Goal: Task Accomplishment & Management: Complete application form

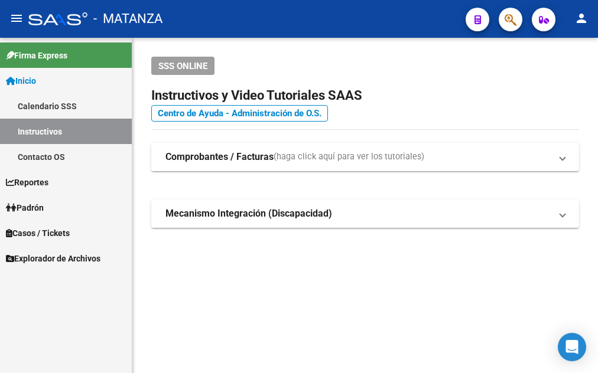
click at [503, 18] on button "button" at bounding box center [511, 20] width 24 height 24
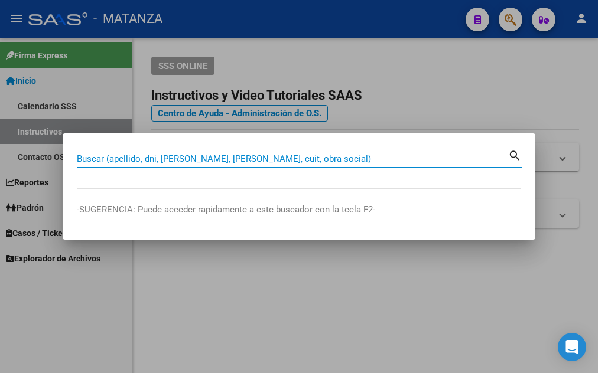
click at [456, 162] on input "Buscar (apellido, dni, [PERSON_NAME], [PERSON_NAME], cuit, obra social)" at bounding box center [292, 159] width 431 height 11
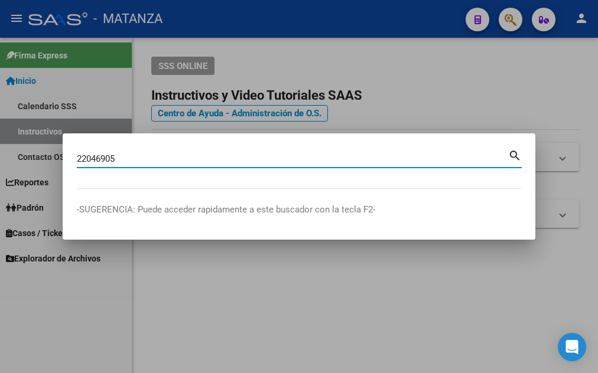
type input "22046905"
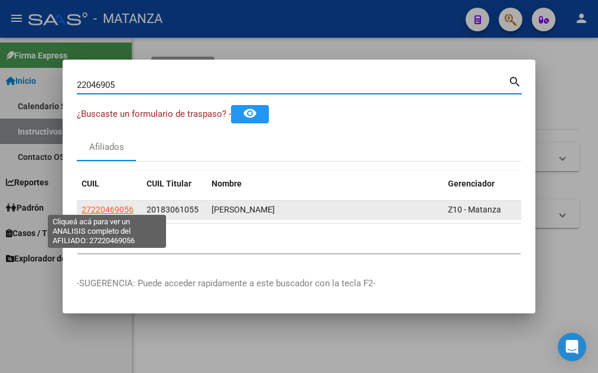
click at [113, 205] on span "27220469056" at bounding box center [108, 209] width 52 height 9
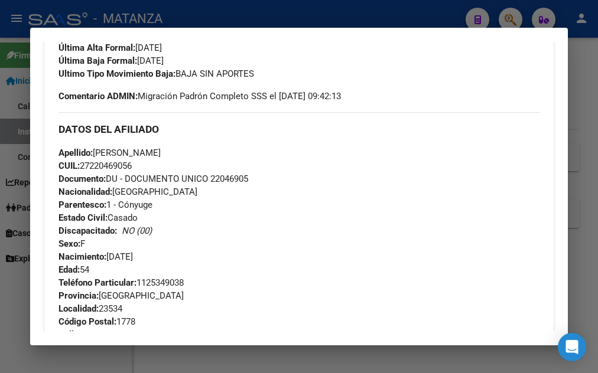
scroll to position [638, 0]
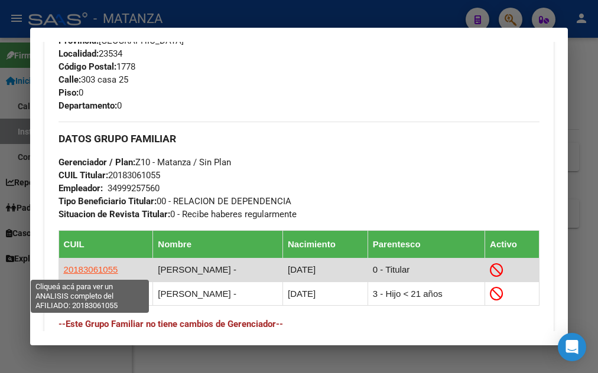
click at [87, 272] on span "20183061055" at bounding box center [91, 270] width 54 height 10
type textarea "20183061055"
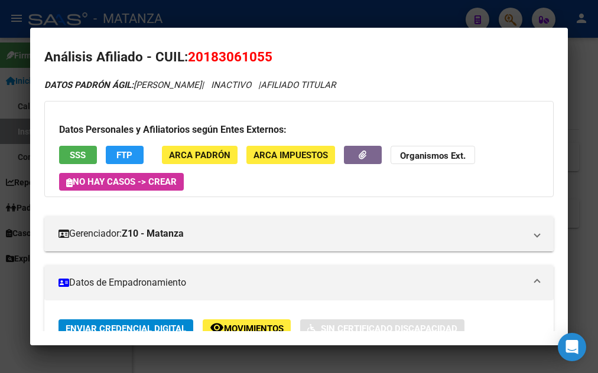
scroll to position [0, 0]
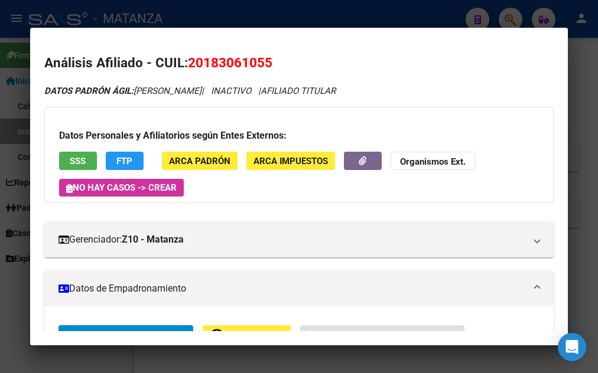
click at [81, 159] on span "SSS" at bounding box center [78, 161] width 16 height 11
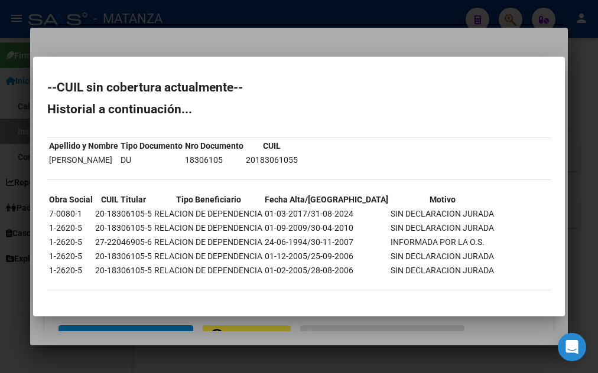
click at [297, 51] on div at bounding box center [299, 186] width 598 height 373
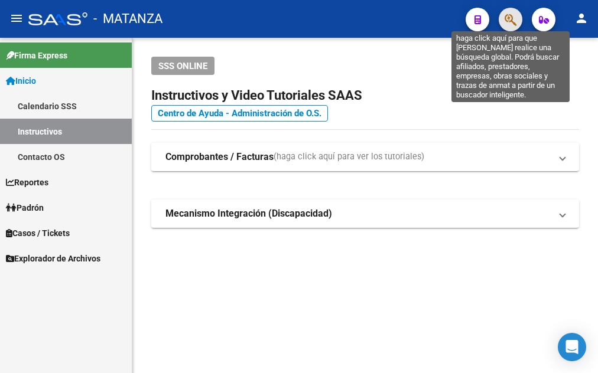
click at [509, 24] on icon "button" at bounding box center [511, 20] width 12 height 14
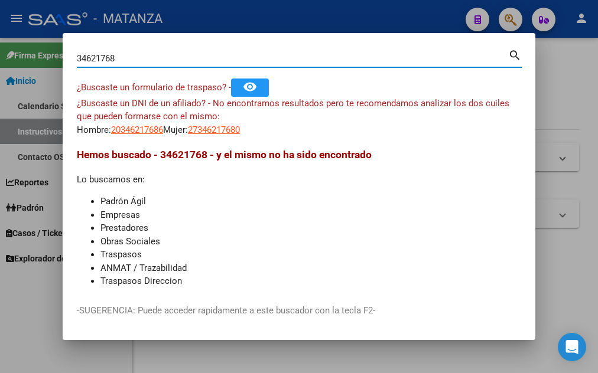
drag, startPoint x: 126, startPoint y: 63, endPoint x: 4, endPoint y: 61, distance: 122.9
click at [77, 62] on input "34621768" at bounding box center [292, 58] width 431 height 11
type input "30373885"
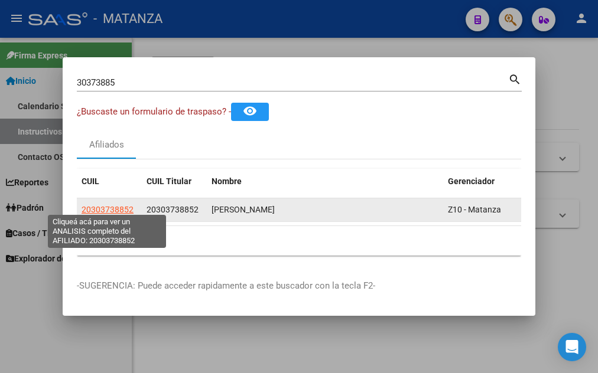
click at [102, 207] on span "20303738852" at bounding box center [108, 209] width 52 height 9
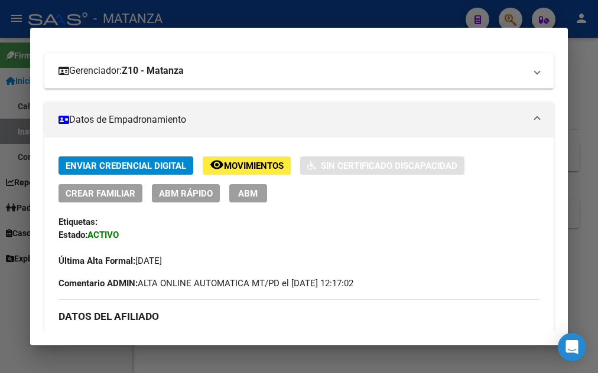
scroll to position [191, 0]
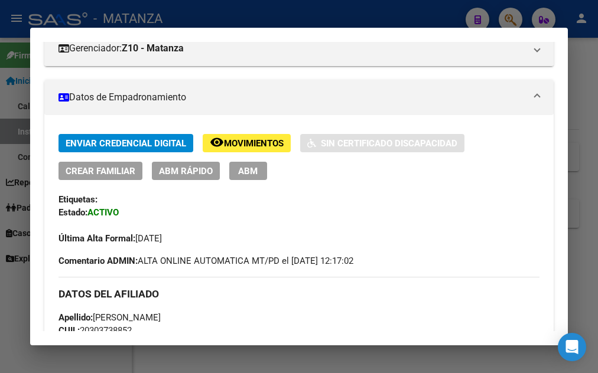
click at [254, 144] on span "Movimientos" at bounding box center [254, 143] width 60 height 11
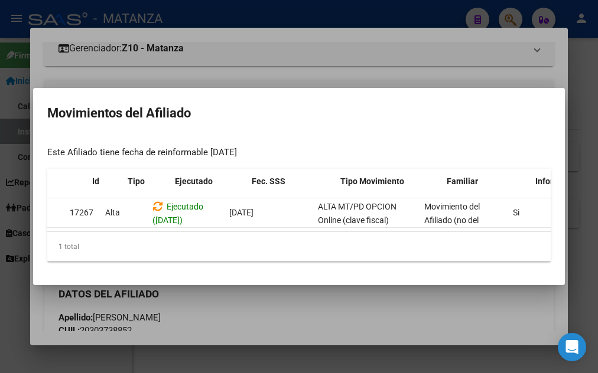
scroll to position [0, 0]
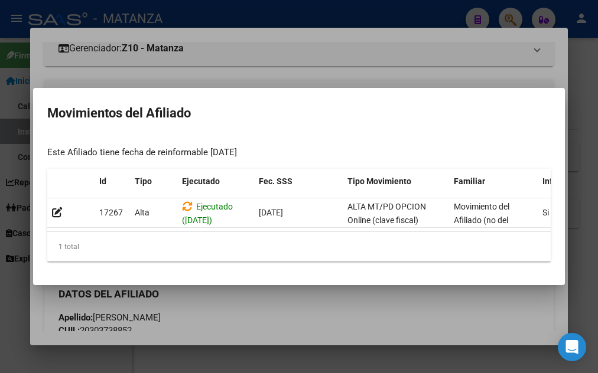
click at [264, 50] on div at bounding box center [299, 186] width 598 height 373
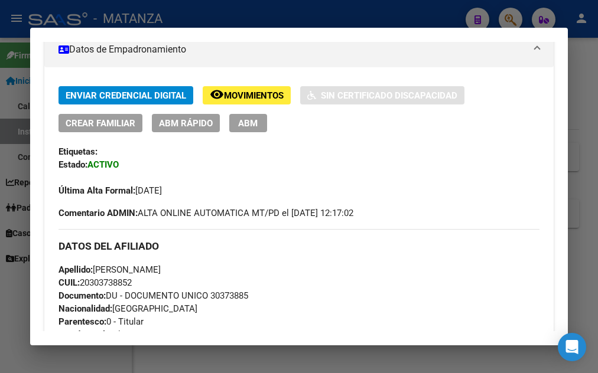
scroll to position [255, 0]
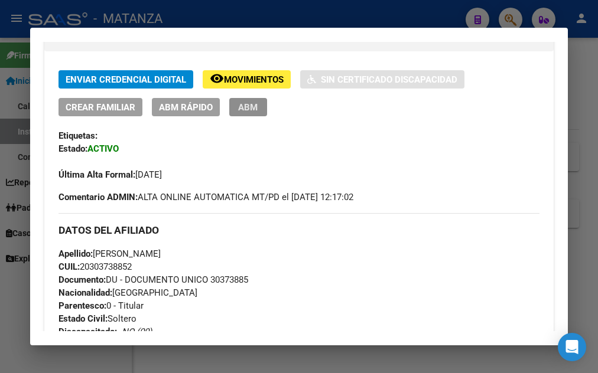
click at [238, 106] on span "ABM" at bounding box center [247, 107] width 19 height 11
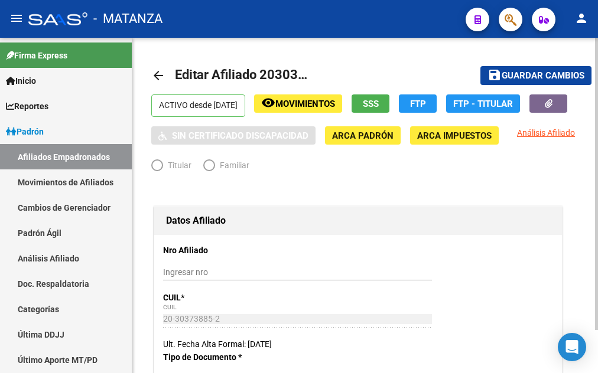
radio input "true"
type input "20-30373885-2"
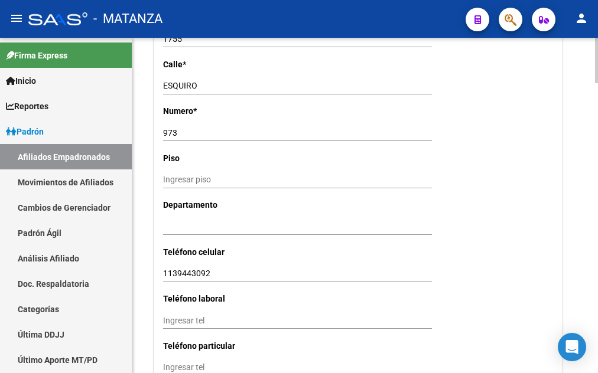
scroll to position [1265, 0]
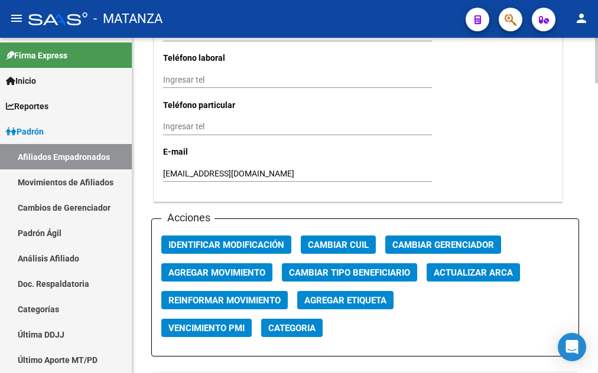
click at [220, 268] on span "Agregar Movimiento" at bounding box center [216, 273] width 97 height 11
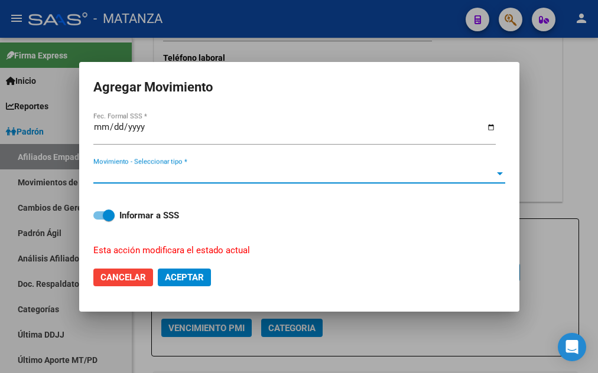
click at [187, 169] on span "Movimiento - Seleccionar tipo *" at bounding box center [293, 174] width 401 height 11
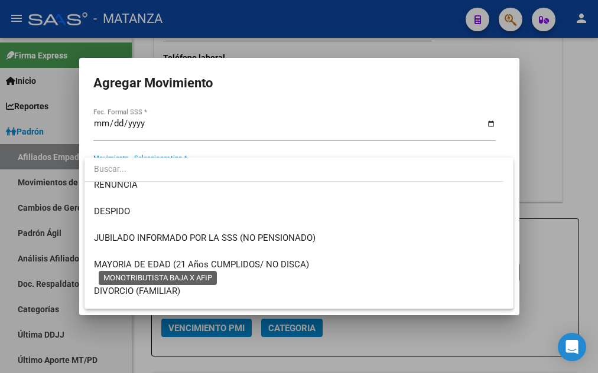
scroll to position [0, 0]
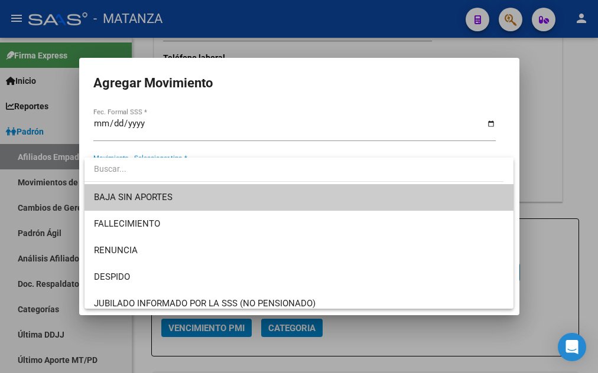
click at [96, 129] on div at bounding box center [299, 186] width 598 height 373
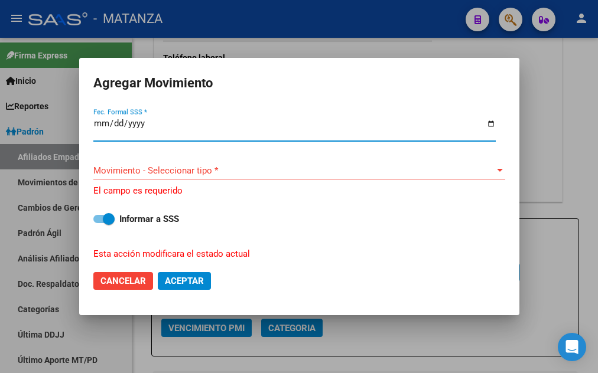
click at [103, 126] on input "[DATE]" at bounding box center [294, 128] width 402 height 19
type input "[DATE]"
click at [128, 165] on span "Movimiento - Seleccionar tipo *" at bounding box center [293, 170] width 401 height 11
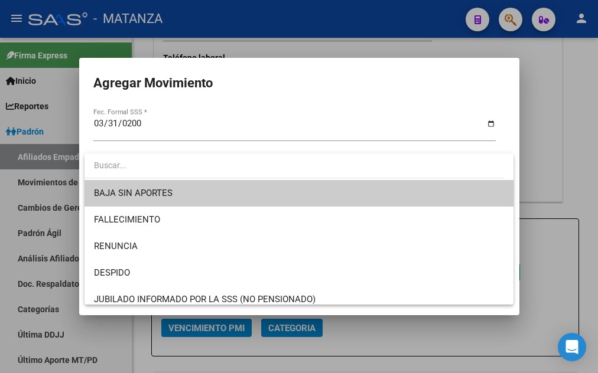
click at [321, 191] on span "BAJA SIN APORTES" at bounding box center [299, 193] width 410 height 27
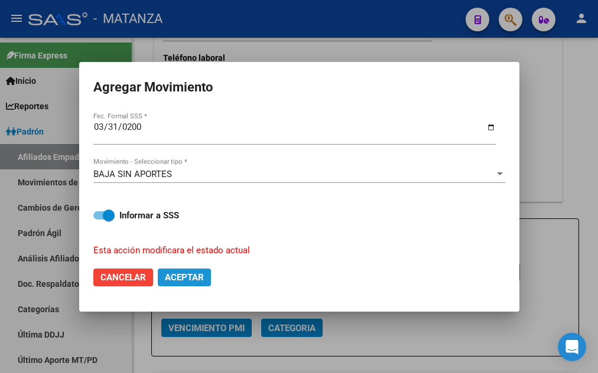
click at [197, 273] on span "Aceptar" at bounding box center [184, 277] width 39 height 11
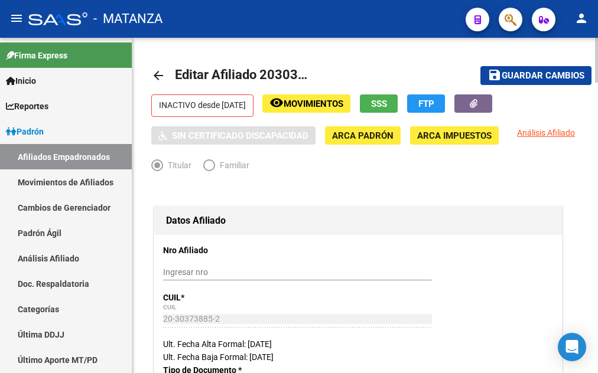
click at [546, 74] on span "Guardar cambios" at bounding box center [543, 76] width 83 height 11
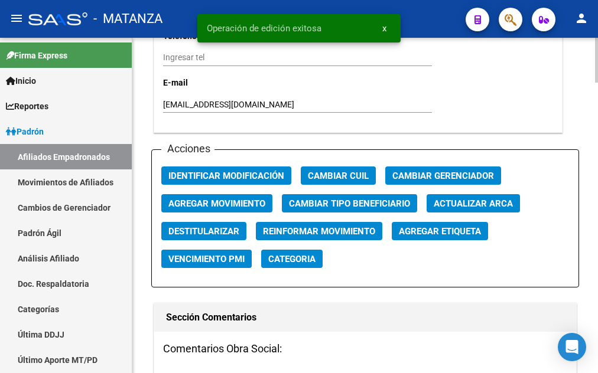
scroll to position [1326, 0]
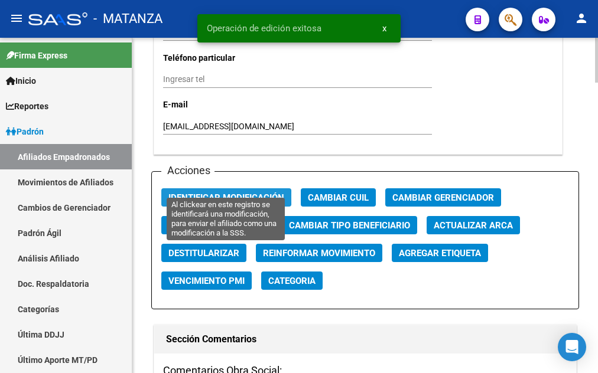
click at [227, 193] on span "Identificar Modificación" at bounding box center [226, 198] width 116 height 11
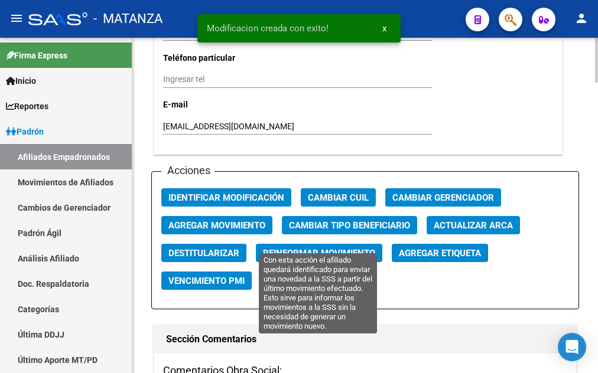
click at [288, 248] on span "Reinformar Movimiento" at bounding box center [319, 253] width 112 height 11
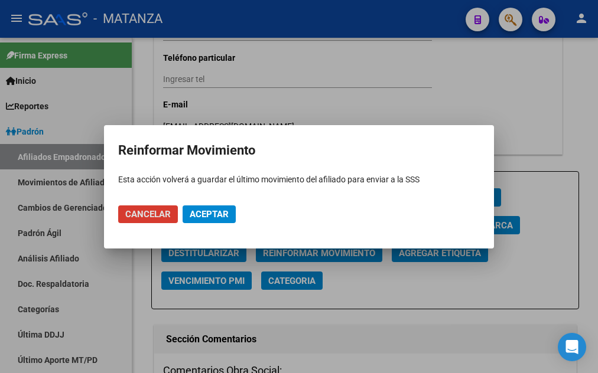
click at [220, 216] on span "Aceptar" at bounding box center [209, 214] width 39 height 11
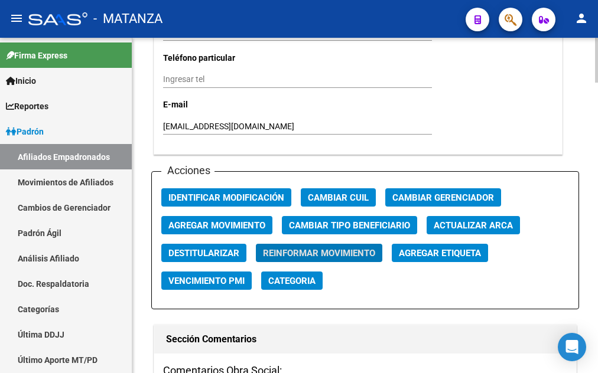
click at [232, 220] on span "Agregar Movimiento" at bounding box center [216, 225] width 97 height 11
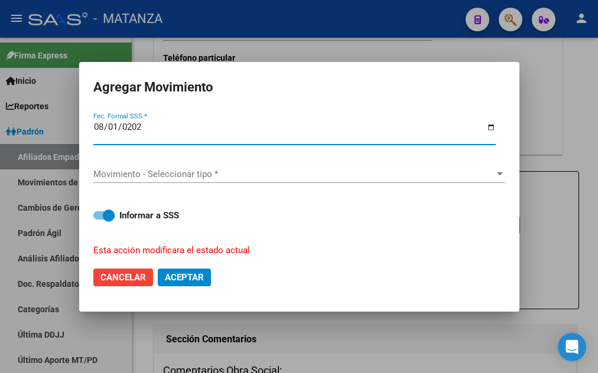
type input "[DATE]"
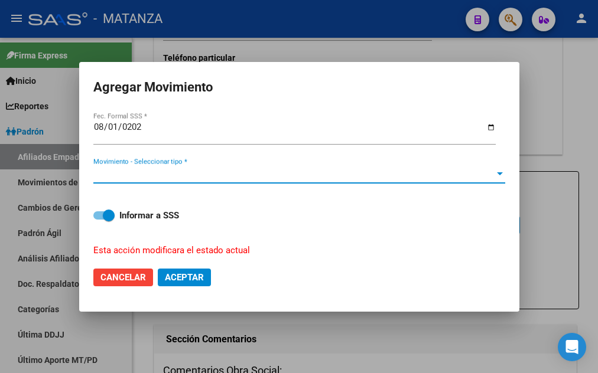
click at [203, 170] on span "Movimiento - Seleccionar tipo *" at bounding box center [293, 174] width 401 height 11
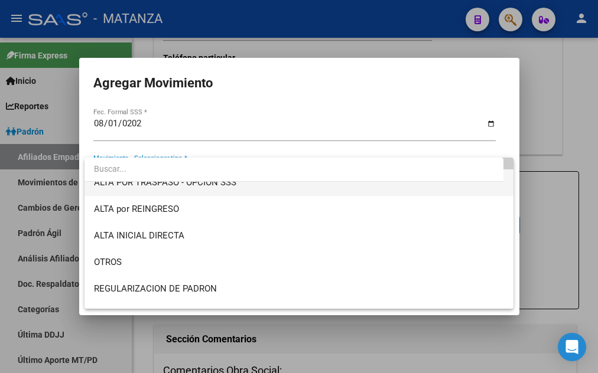
scroll to position [64, 0]
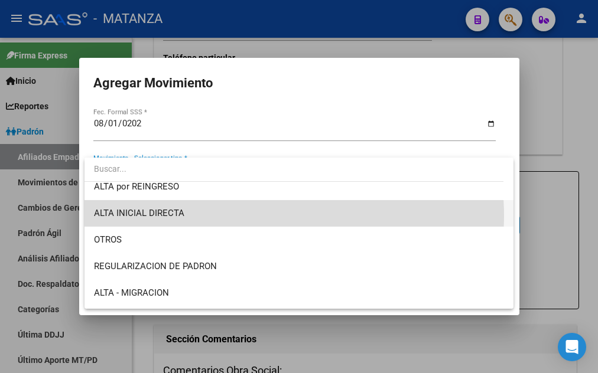
click at [196, 217] on span "ALTA INICIAL DIRECTA" at bounding box center [299, 213] width 410 height 27
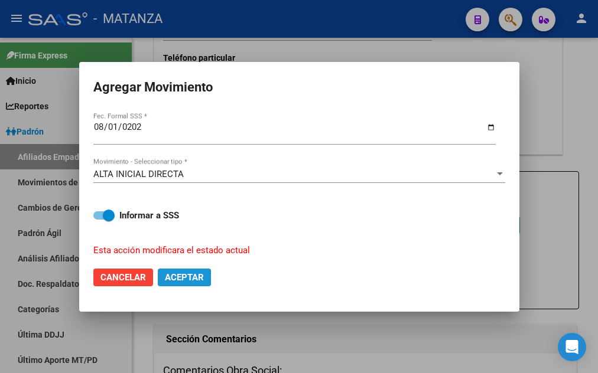
click at [174, 275] on span "Aceptar" at bounding box center [184, 277] width 39 height 11
click at [116, 272] on span "Cancelar" at bounding box center [122, 277] width 45 height 11
checkbox input "false"
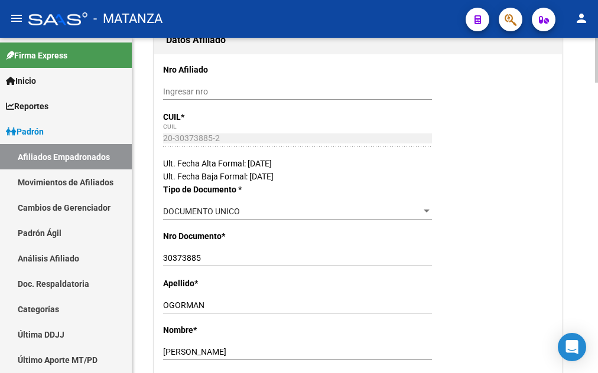
scroll to position [0, 0]
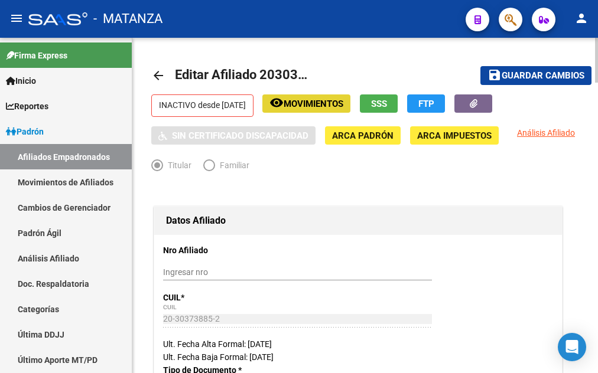
click at [334, 101] on span "Movimientos" at bounding box center [314, 104] width 60 height 11
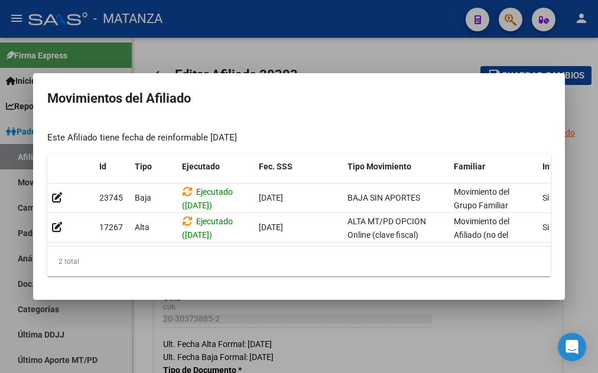
click at [255, 38] on div at bounding box center [299, 186] width 598 height 373
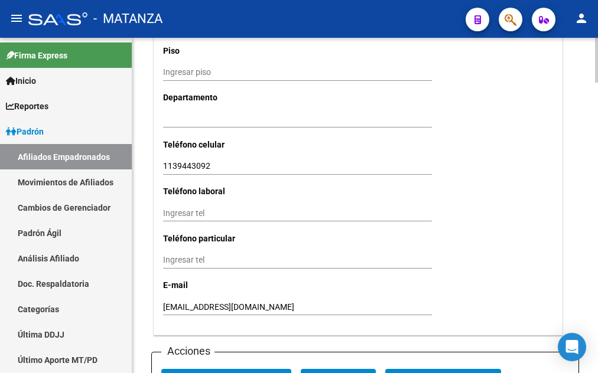
scroll to position [1326, 0]
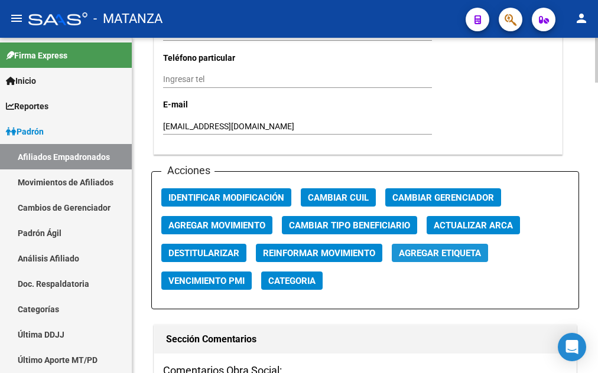
click at [416, 248] on span "Agregar Etiqueta" at bounding box center [440, 253] width 82 height 11
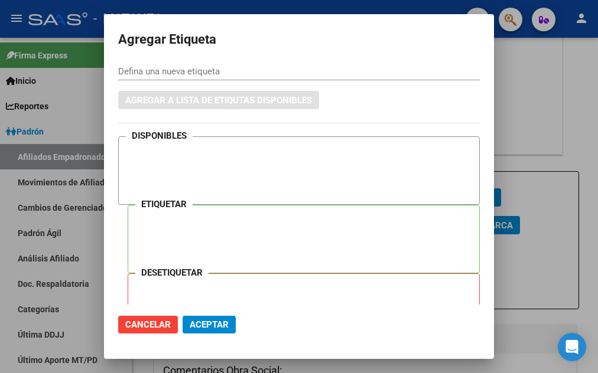
click at [573, 121] on div at bounding box center [299, 186] width 598 height 373
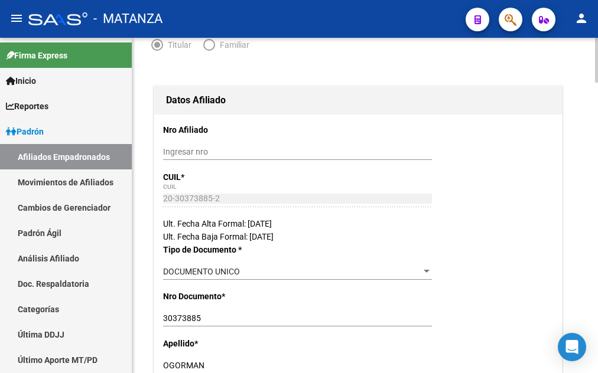
scroll to position [0, 0]
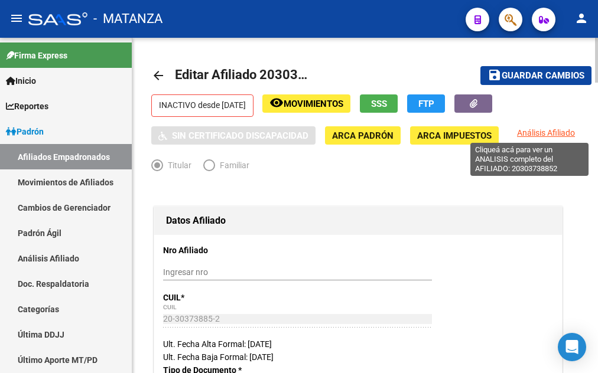
click at [539, 134] on span "Análisis Afiliado" at bounding box center [546, 132] width 58 height 9
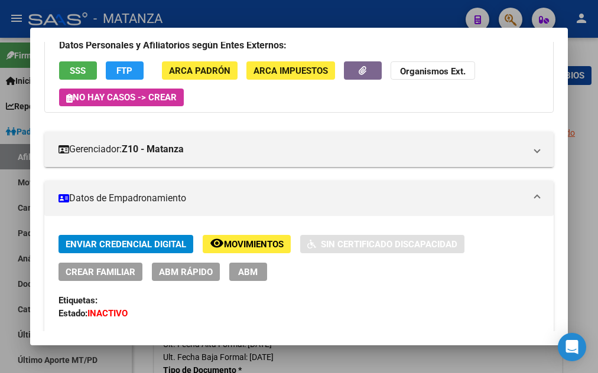
scroll to position [64, 0]
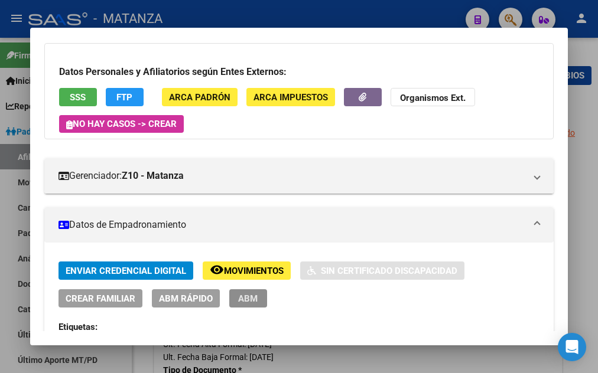
click at [248, 303] on span "ABM" at bounding box center [247, 299] width 19 height 11
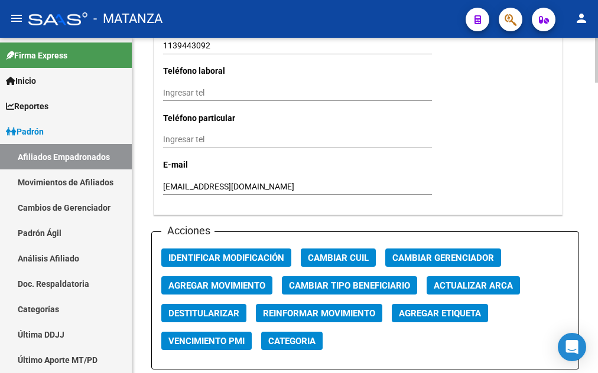
scroll to position [1326, 0]
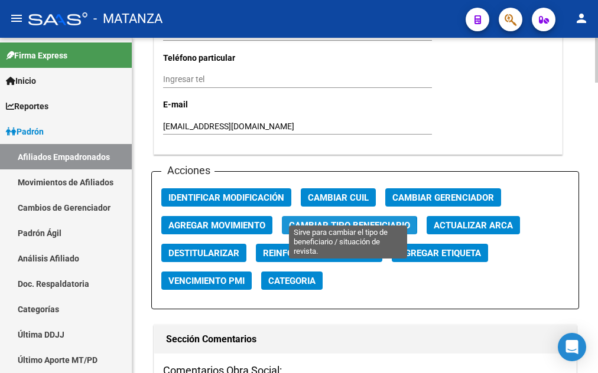
click at [314, 220] on span "Cambiar Tipo Beneficiario" at bounding box center [349, 225] width 121 height 11
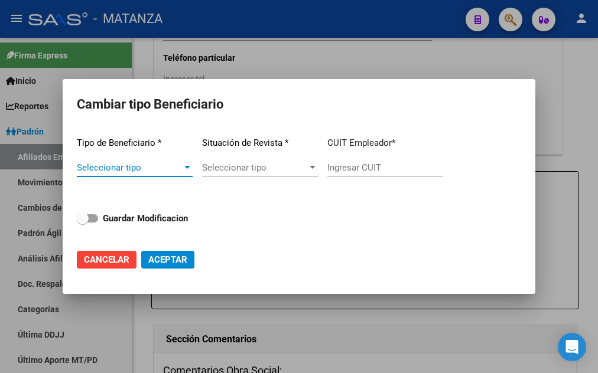
click at [281, 47] on div at bounding box center [299, 186] width 598 height 373
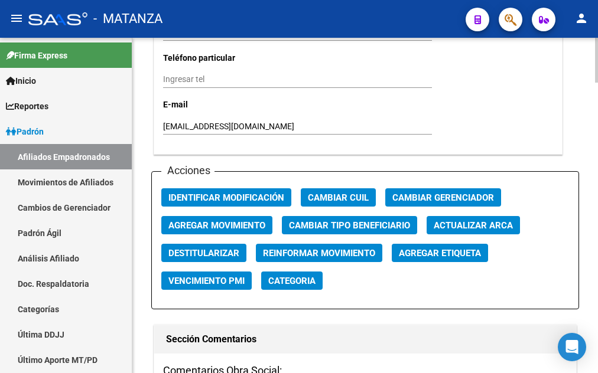
click at [210, 248] on span "Destitularizar" at bounding box center [203, 253] width 71 height 11
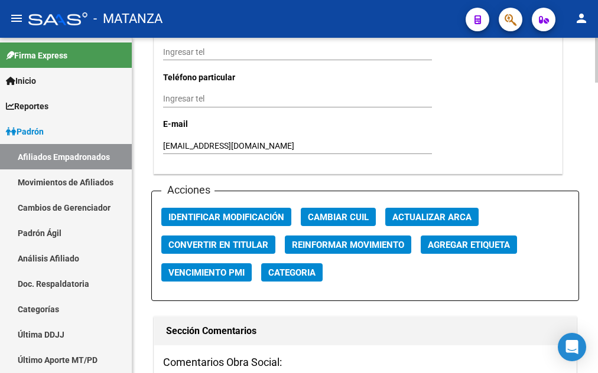
radio input "false"
radio input "true"
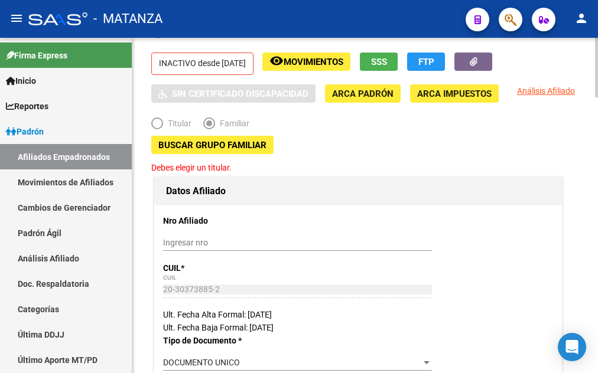
scroll to position [0, 0]
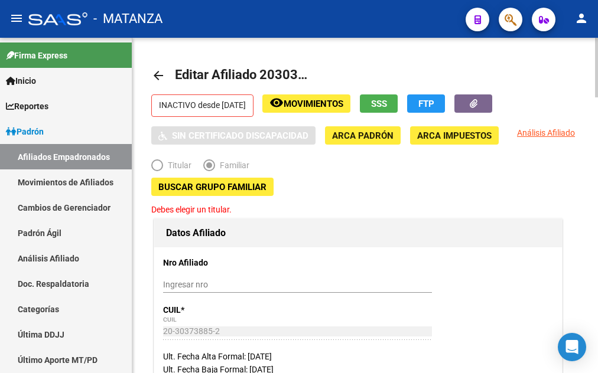
click at [151, 165] on span "Elija una opción" at bounding box center [157, 166] width 12 height 12
click at [155, 167] on span "Elija una opción" at bounding box center [157, 166] width 12 height 12
click at [160, 76] on mat-icon "arrow_back" at bounding box center [158, 76] width 14 height 14
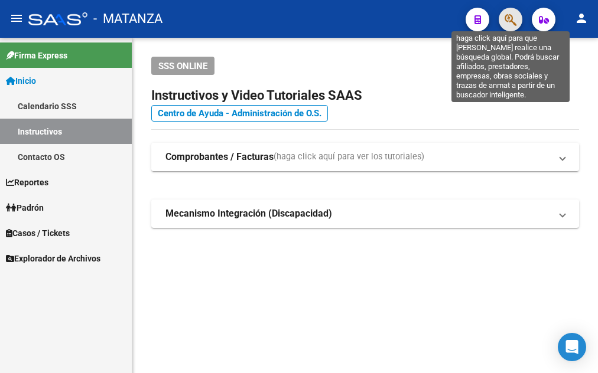
click at [513, 18] on icon "button" at bounding box center [511, 20] width 12 height 14
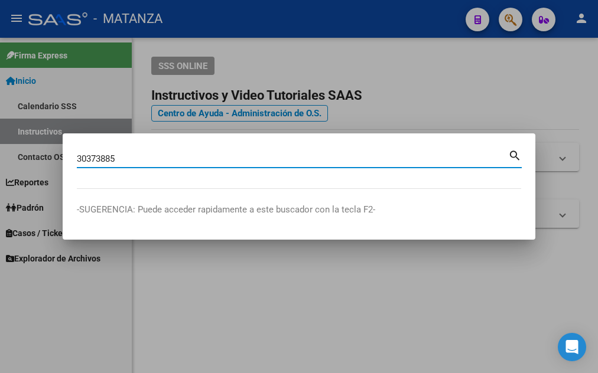
type input "30373885"
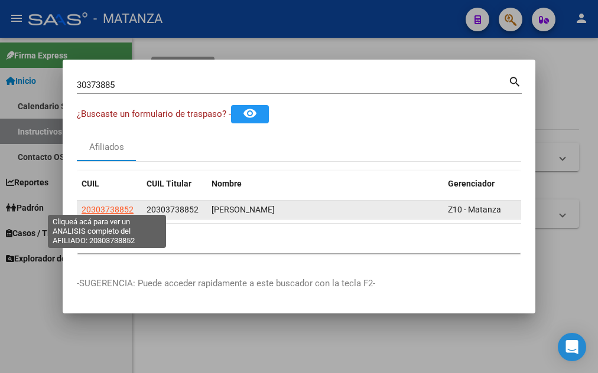
click at [92, 205] on span "20303738852" at bounding box center [108, 209] width 52 height 9
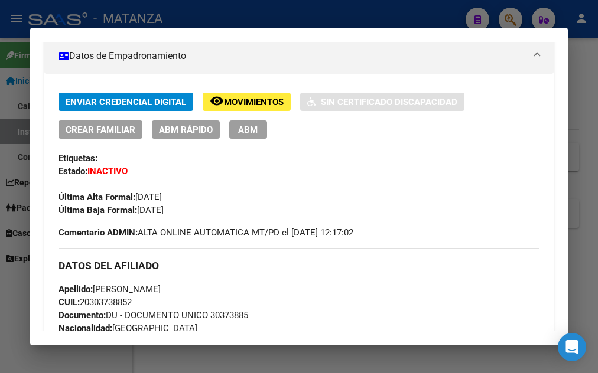
scroll to position [255, 0]
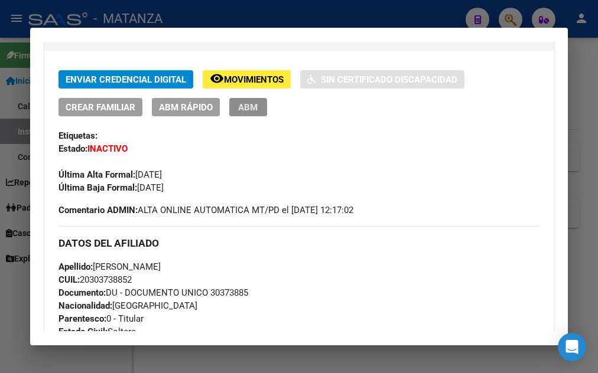
click at [250, 106] on span "ABM" at bounding box center [247, 107] width 19 height 11
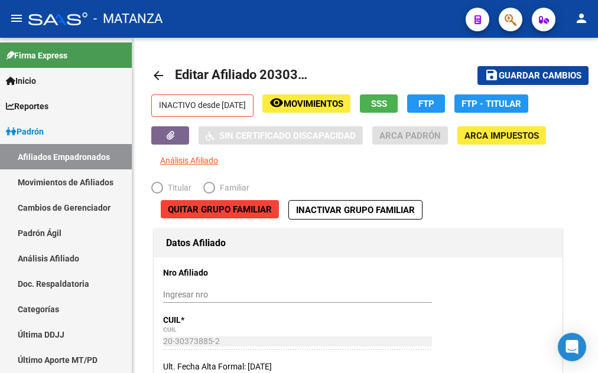
radio input "true"
type input "20-30373885-2"
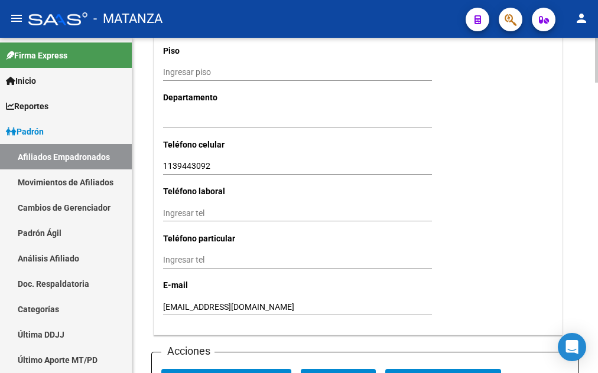
scroll to position [1326, 0]
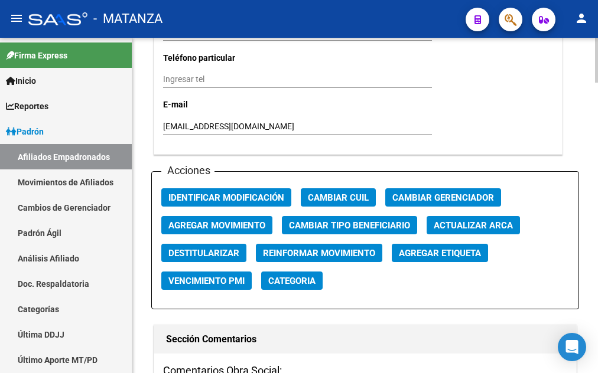
click at [232, 220] on span "Agregar Movimiento" at bounding box center [216, 225] width 97 height 11
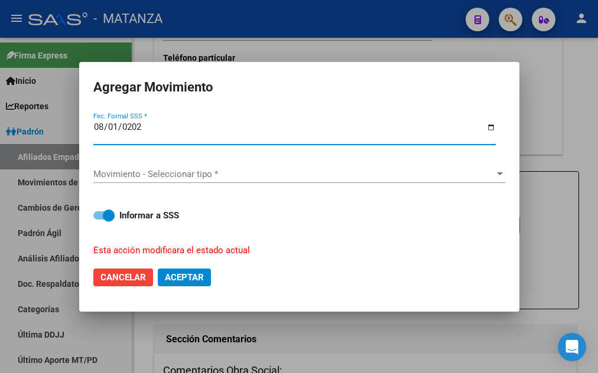
type input "[DATE]"
click at [286, 175] on span "Movimiento - Seleccionar tipo *" at bounding box center [293, 174] width 401 height 11
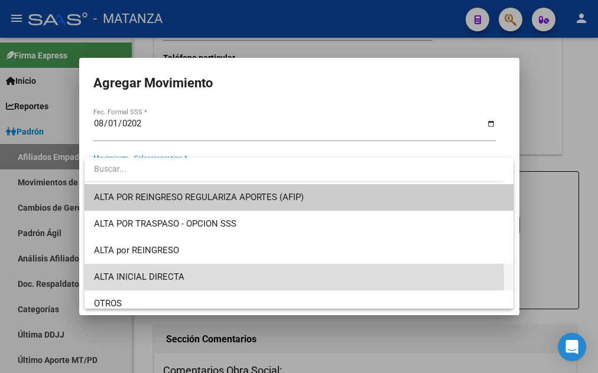
click at [184, 280] on span "ALTA INICIAL DIRECTA" at bounding box center [299, 277] width 410 height 27
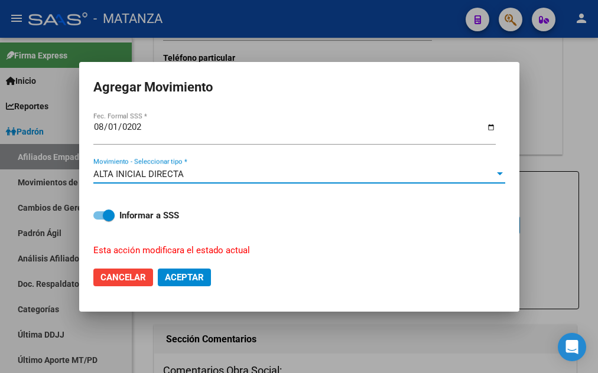
click at [178, 274] on span "Aceptar" at bounding box center [184, 277] width 39 height 11
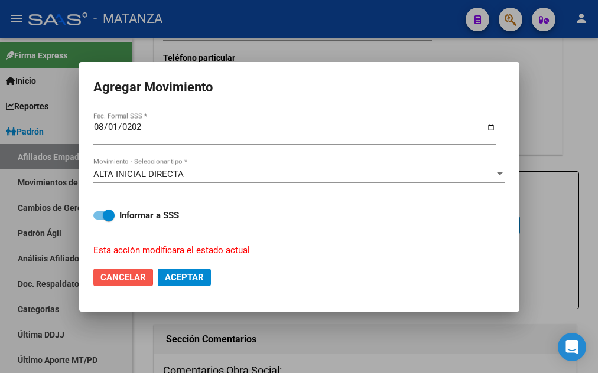
click at [116, 273] on span "Cancelar" at bounding box center [122, 277] width 45 height 11
checkbox input "false"
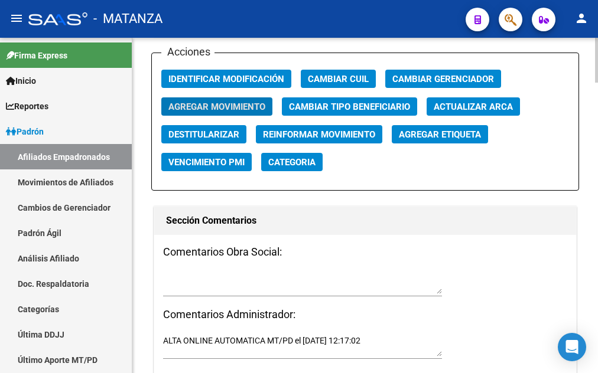
scroll to position [1385, 0]
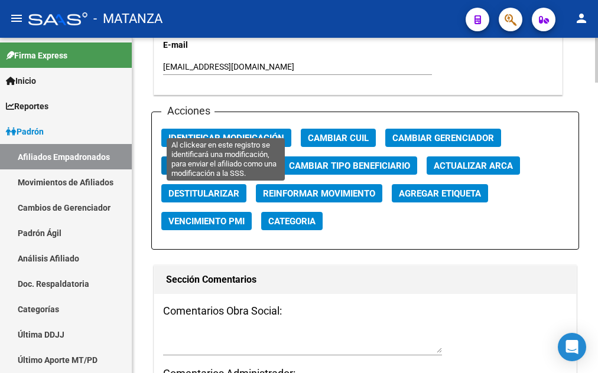
click at [237, 133] on span "Identificar Modificación" at bounding box center [226, 138] width 116 height 11
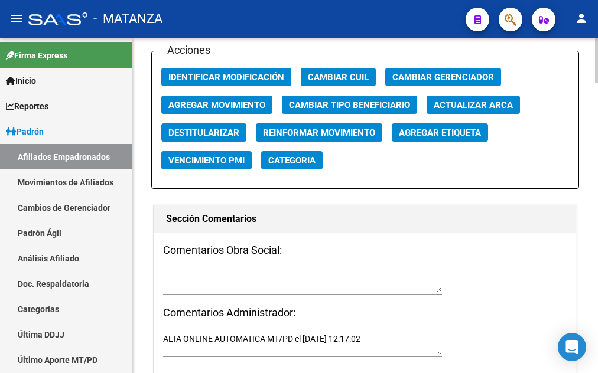
scroll to position [1386, 0]
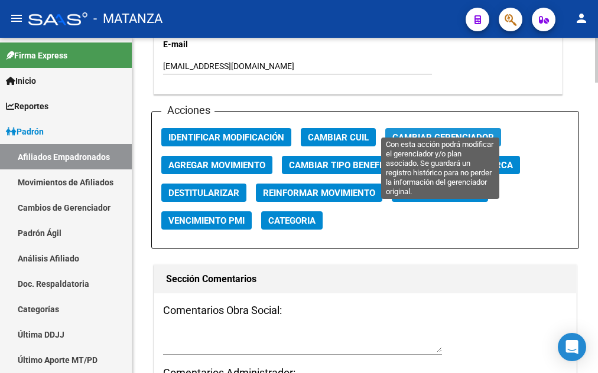
click at [457, 132] on span "Cambiar Gerenciador" at bounding box center [443, 137] width 102 height 11
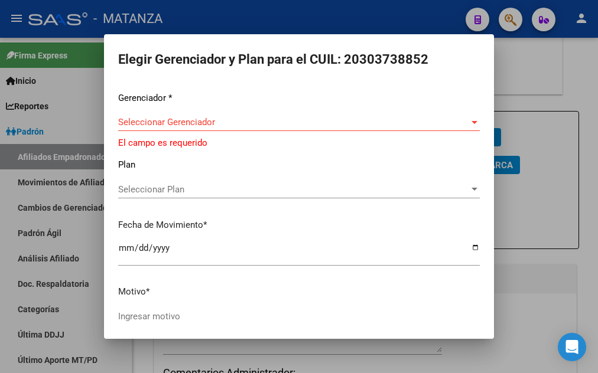
click at [541, 80] on div at bounding box center [299, 186] width 598 height 373
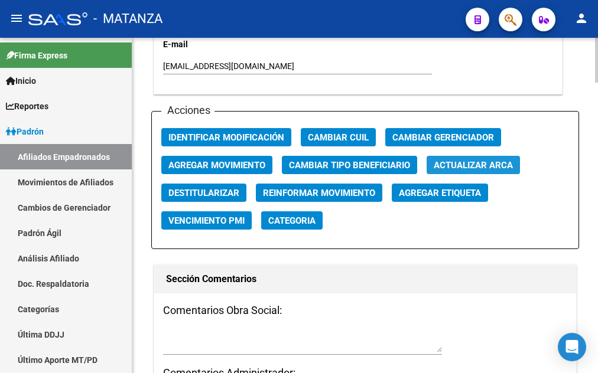
click at [494, 160] on span "Actualizar ARCA" at bounding box center [473, 165] width 79 height 11
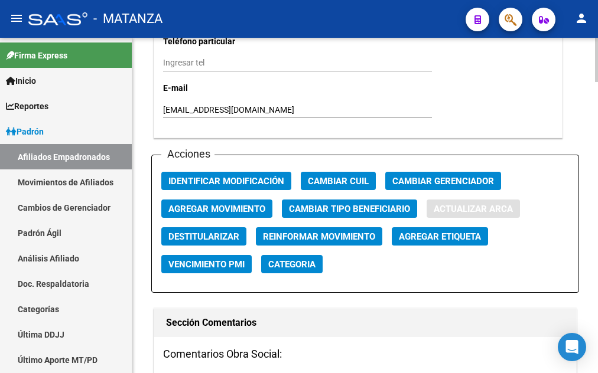
type input "[PERSON_NAME]"
type input "973"
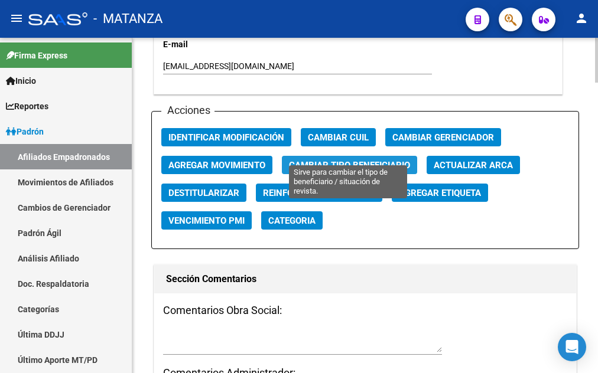
click at [360, 160] on span "Cambiar Tipo Beneficiario" at bounding box center [349, 165] width 121 height 11
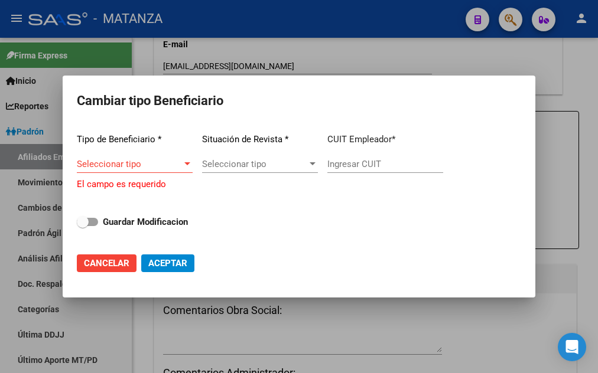
click at [412, 71] on div at bounding box center [299, 186] width 598 height 373
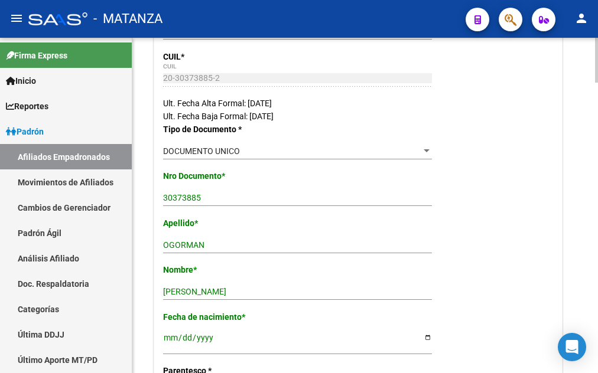
scroll to position [301, 0]
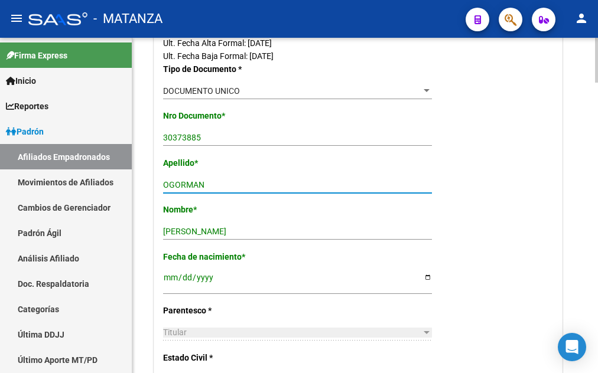
click at [213, 184] on input "OGORMAN" at bounding box center [297, 185] width 269 height 10
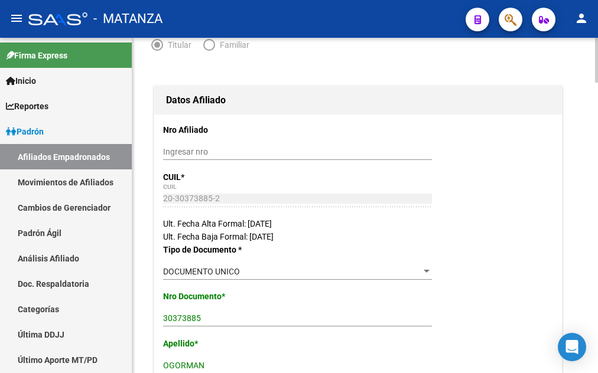
scroll to position [0, 0]
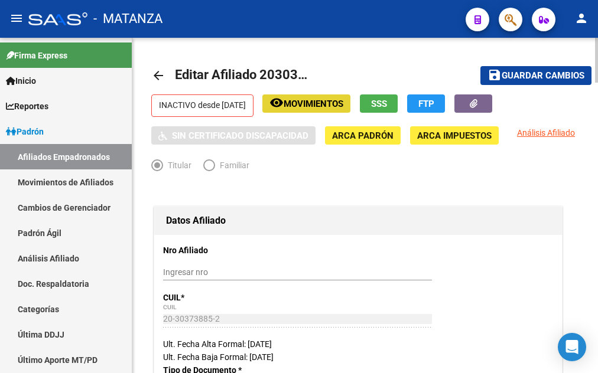
click at [343, 106] on span "Movimientos" at bounding box center [314, 104] width 60 height 11
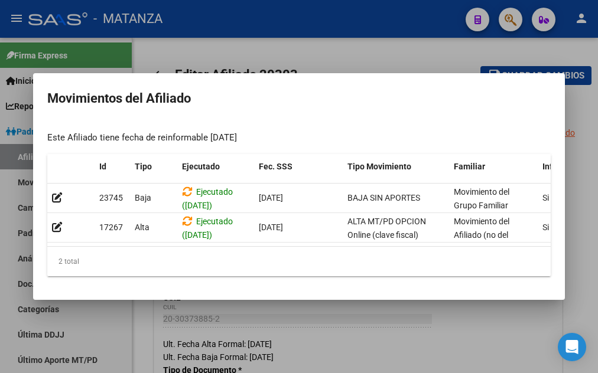
click at [274, 40] on div at bounding box center [299, 186] width 598 height 373
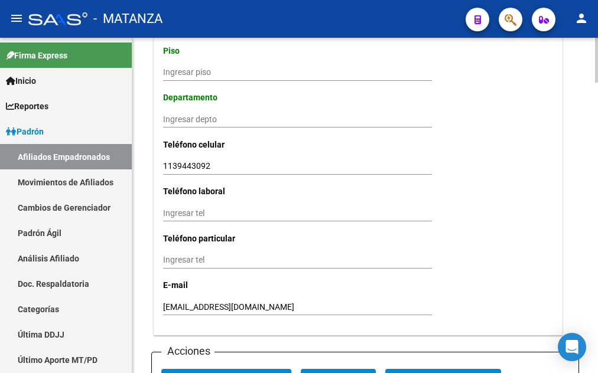
scroll to position [1386, 0]
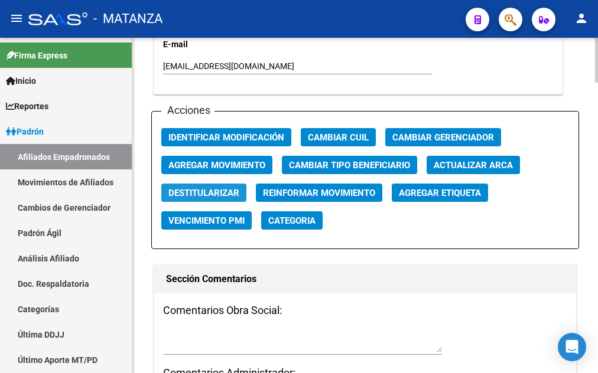
click at [188, 188] on span "Destitularizar" at bounding box center [203, 193] width 71 height 11
radio input "false"
radio input "true"
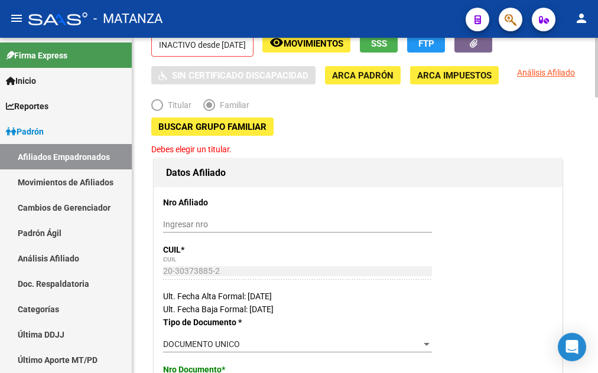
scroll to position [0, 0]
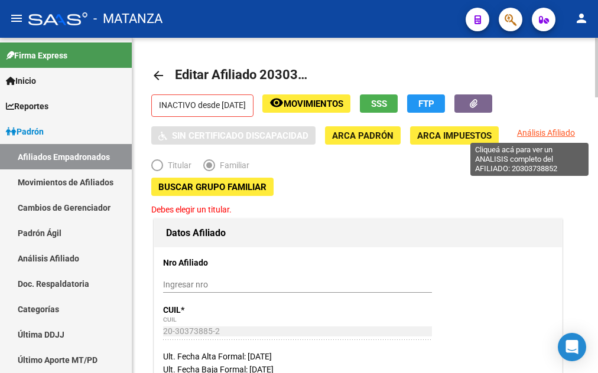
click at [541, 135] on span "Análisis Afiliado" at bounding box center [546, 132] width 58 height 9
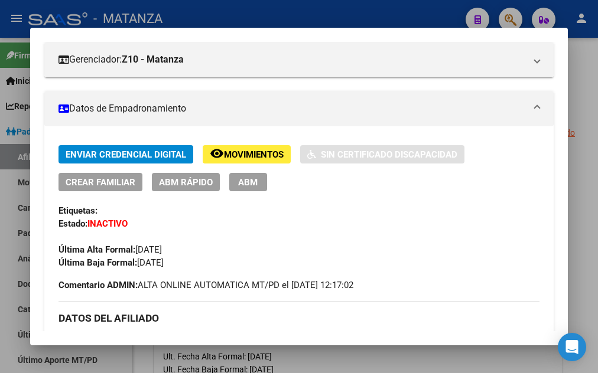
scroll to position [169, 0]
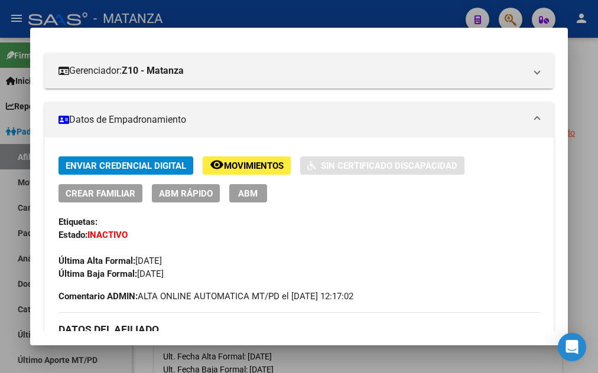
click at [256, 190] on button "ABM" at bounding box center [248, 193] width 38 height 18
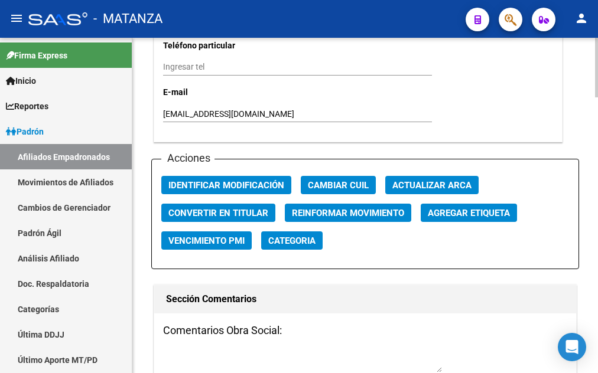
scroll to position [1386, 0]
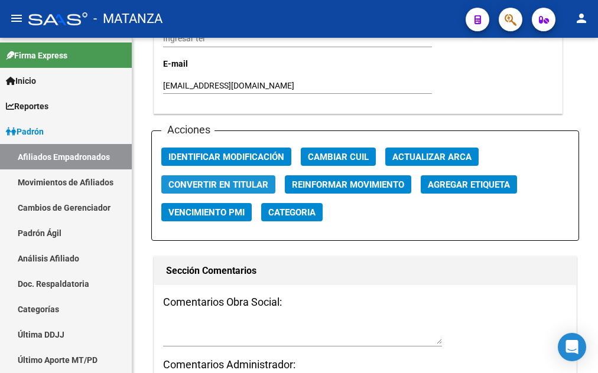
click at [239, 180] on span "Convertir en Titular" at bounding box center [218, 185] width 100 height 11
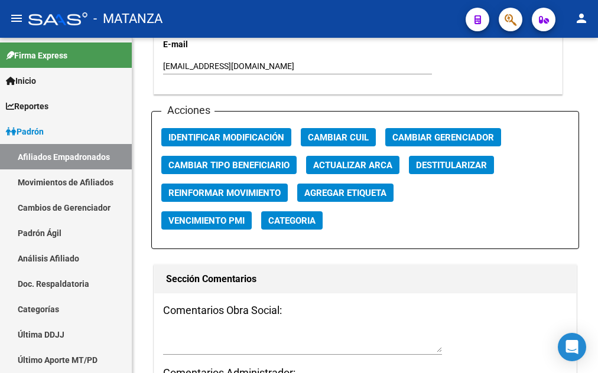
radio input "true"
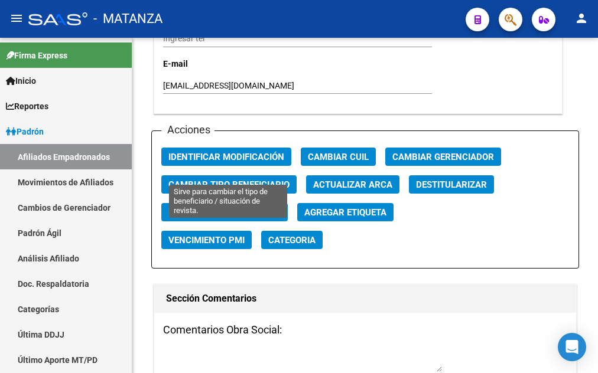
type input "20-30373885-2"
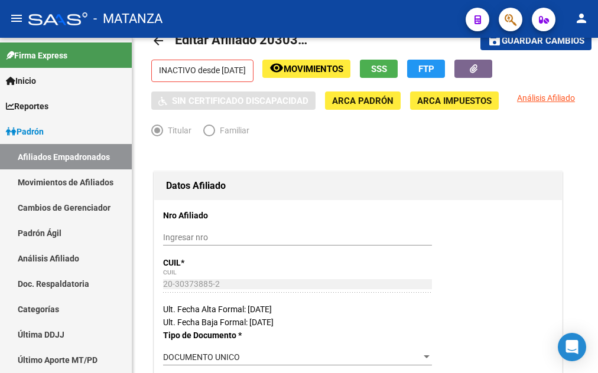
scroll to position [0, 0]
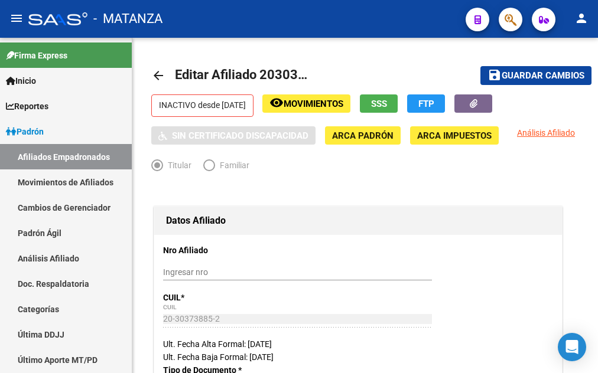
click at [185, 108] on p "INACTIVO desde [DATE]" at bounding box center [202, 106] width 102 height 22
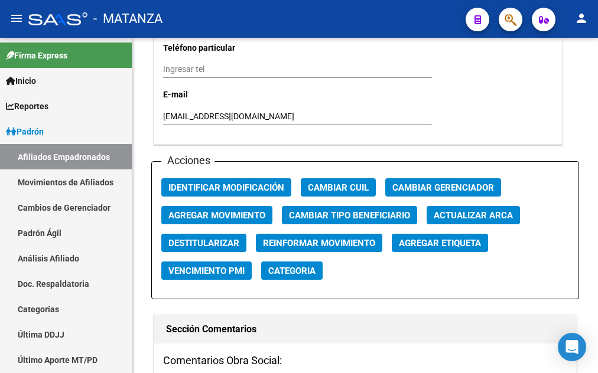
scroll to position [1386, 0]
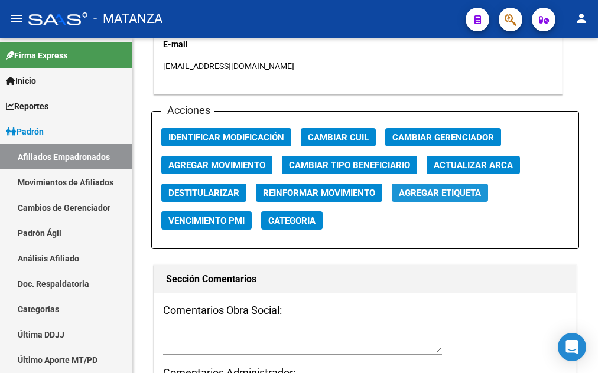
click at [443, 188] on span "Agregar Etiqueta" at bounding box center [440, 193] width 82 height 11
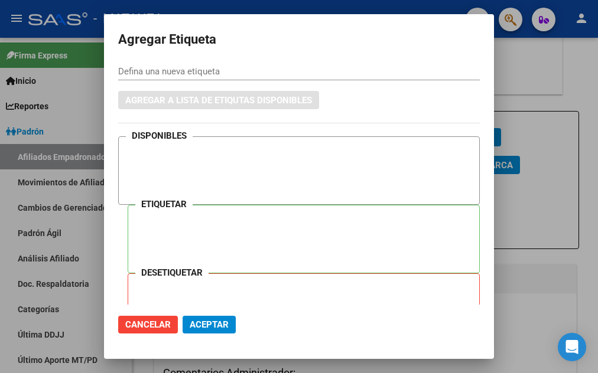
click at [561, 63] on div at bounding box center [299, 186] width 598 height 373
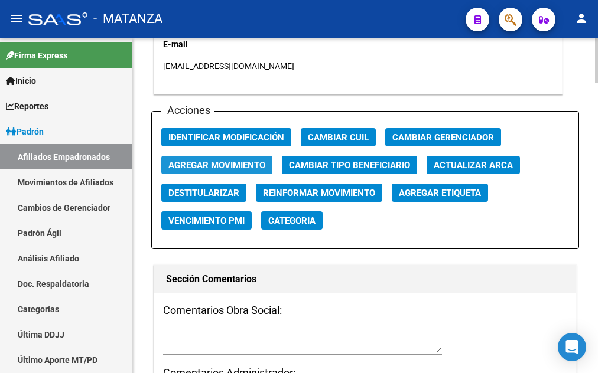
click at [227, 160] on span "Agregar Movimiento" at bounding box center [216, 165] width 97 height 11
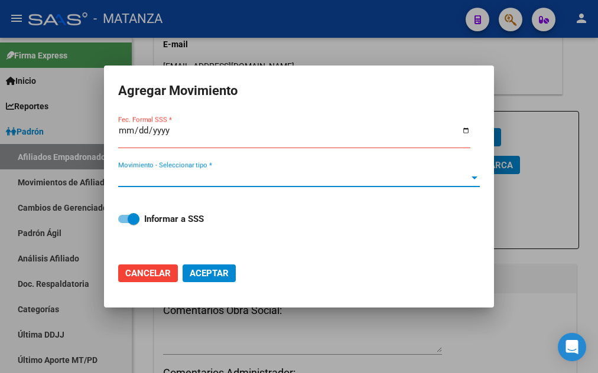
click at [223, 177] on span "Movimiento - Seleccionar tipo *" at bounding box center [293, 178] width 351 height 11
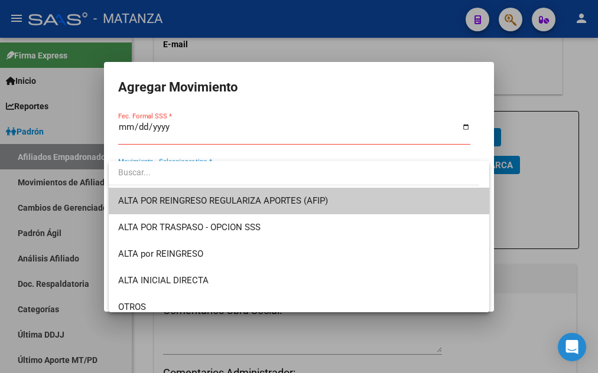
click at [128, 131] on div at bounding box center [299, 186] width 598 height 373
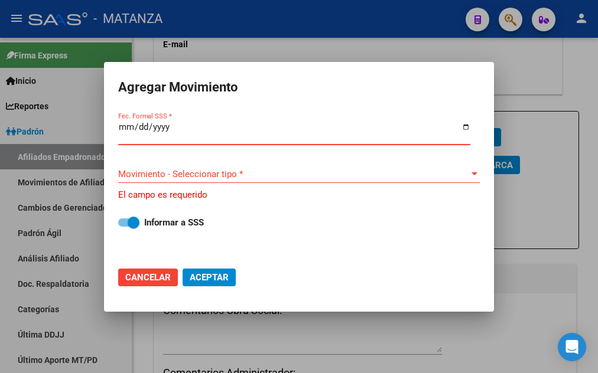
click at [124, 130] on input "Fec. Formal SSS *" at bounding box center [294, 131] width 352 height 19
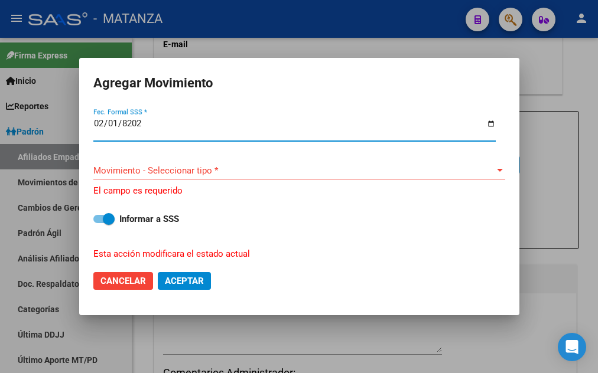
type input "[PHONE_NUMBER]"
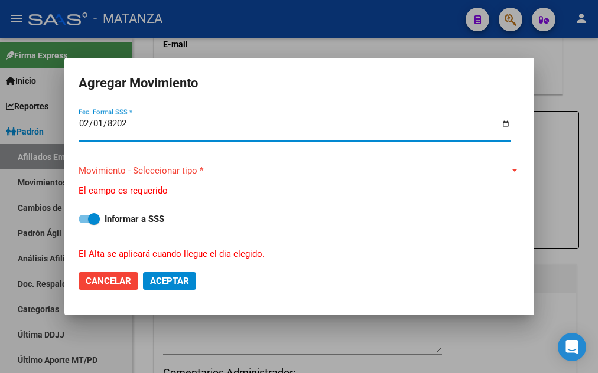
click at [96, 125] on input "[PHONE_NUMBER]" at bounding box center [295, 128] width 432 height 19
click at [97, 125] on input "[PHONE_NUMBER]" at bounding box center [295, 128] width 432 height 19
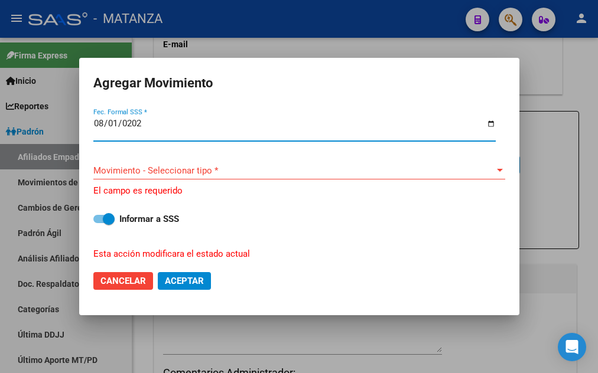
type input "[DATE]"
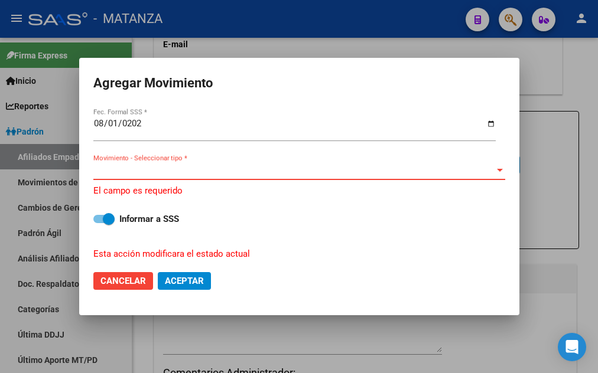
click at [131, 165] on span "Movimiento - Seleccionar tipo *" at bounding box center [293, 170] width 401 height 11
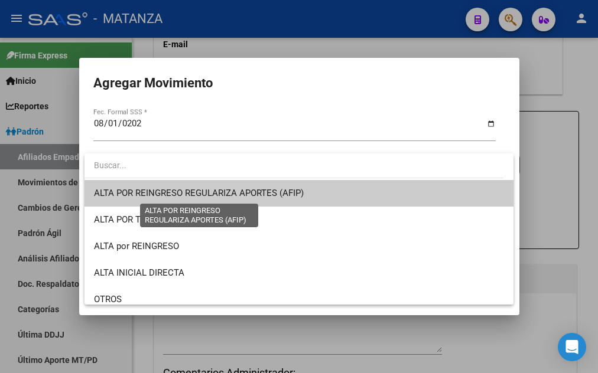
click at [152, 199] on span "ALTA POR REINGRESO REGULARIZA APORTES (AFIP)" at bounding box center [199, 193] width 210 height 11
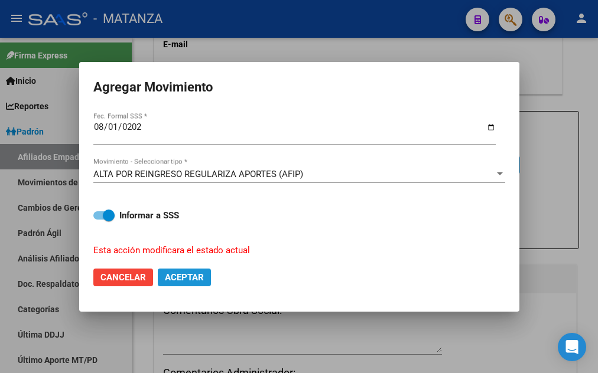
click at [187, 274] on span "Aceptar" at bounding box center [184, 277] width 39 height 11
checkbox input "false"
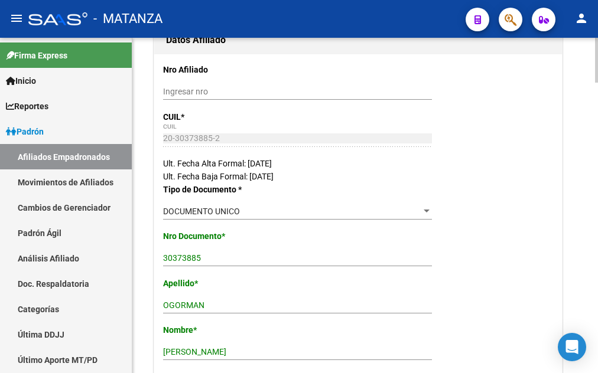
scroll to position [0, 0]
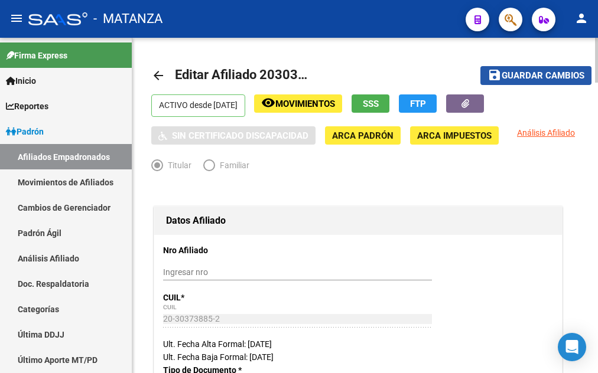
click at [565, 78] on span "Guardar cambios" at bounding box center [543, 76] width 83 height 11
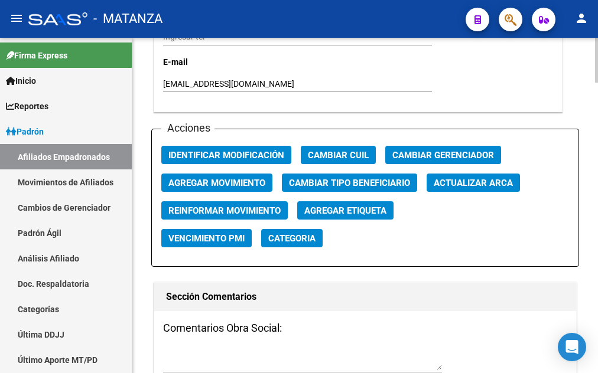
scroll to position [1446, 0]
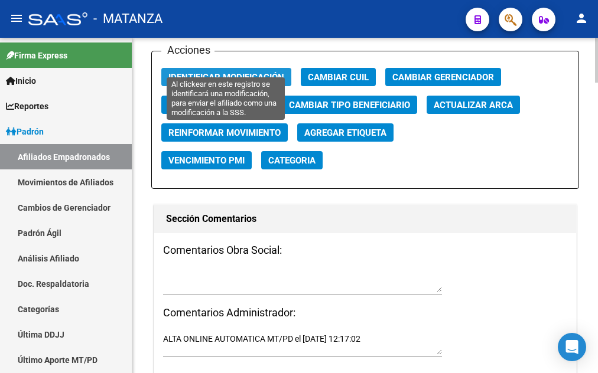
click at [206, 72] on span "Identificar Modificación" at bounding box center [226, 77] width 116 height 11
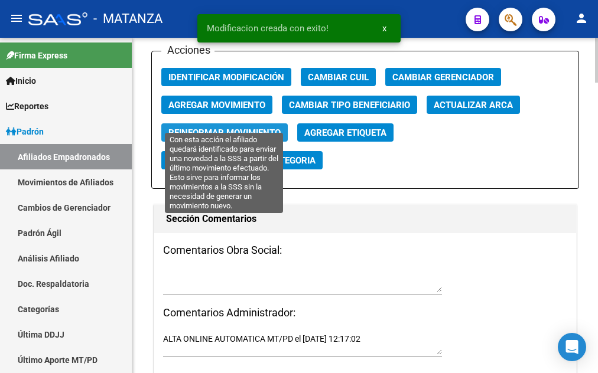
click at [232, 128] on span "Reinformar Movimiento" at bounding box center [224, 133] width 112 height 11
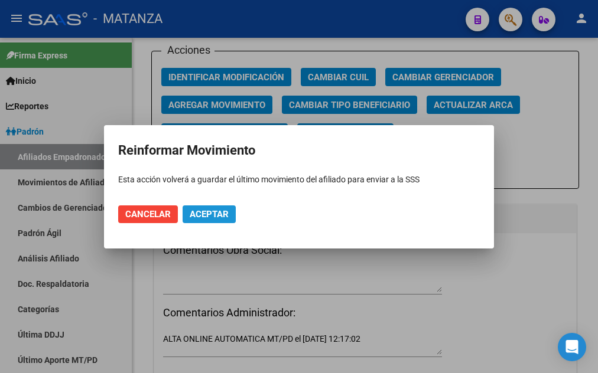
click at [206, 213] on span "Aceptar" at bounding box center [209, 214] width 39 height 11
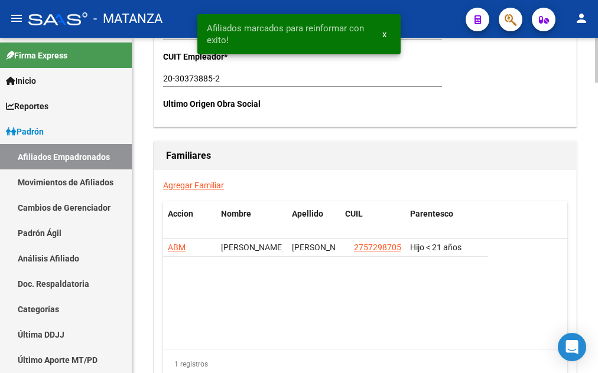
scroll to position [2049, 0]
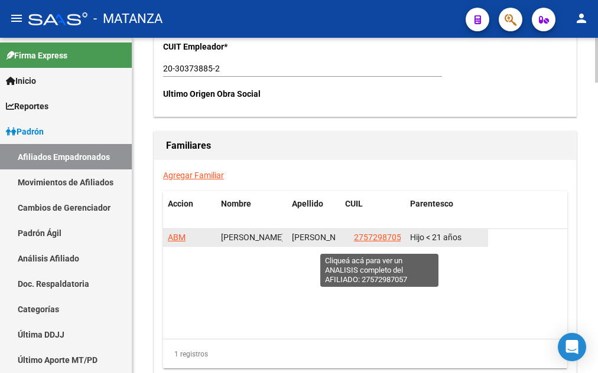
click at [384, 242] on span "27572987057" at bounding box center [380, 237] width 52 height 9
type textarea "27572987057"
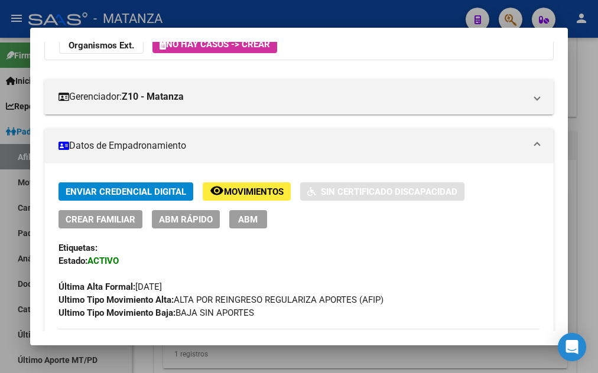
scroll to position [128, 0]
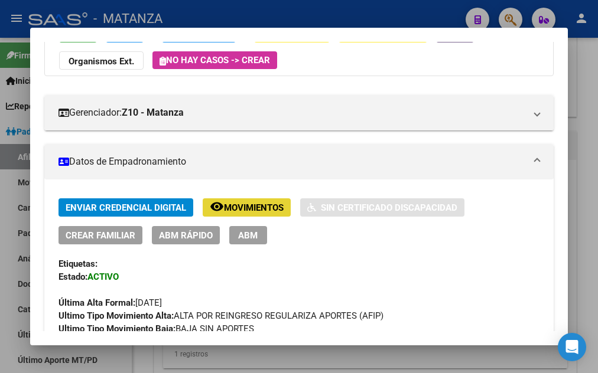
click at [249, 203] on span "Movimientos" at bounding box center [254, 208] width 60 height 11
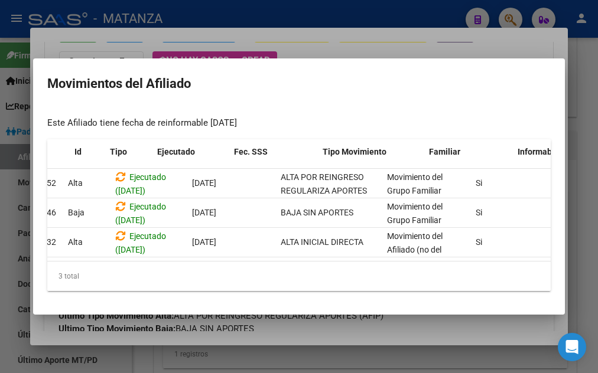
scroll to position [0, 0]
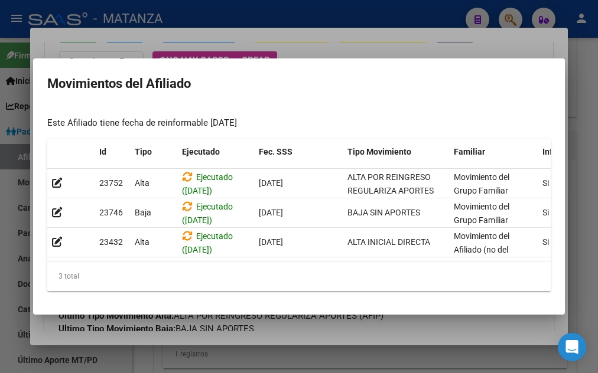
click at [288, 21] on div at bounding box center [299, 186] width 598 height 373
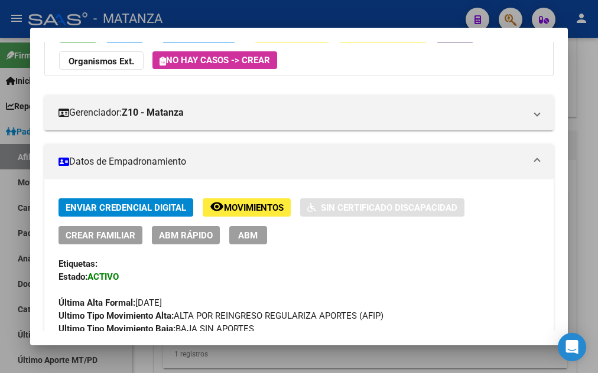
click at [295, 10] on div at bounding box center [299, 186] width 598 height 373
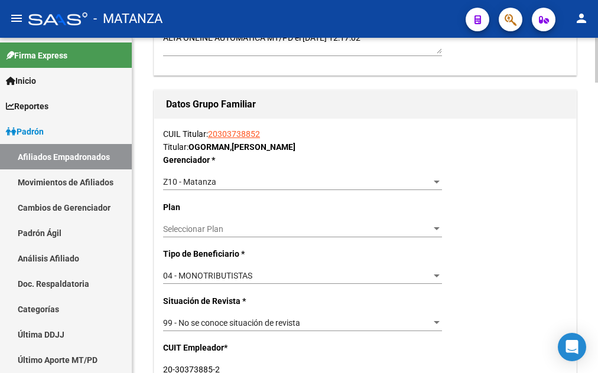
scroll to position [1446, 0]
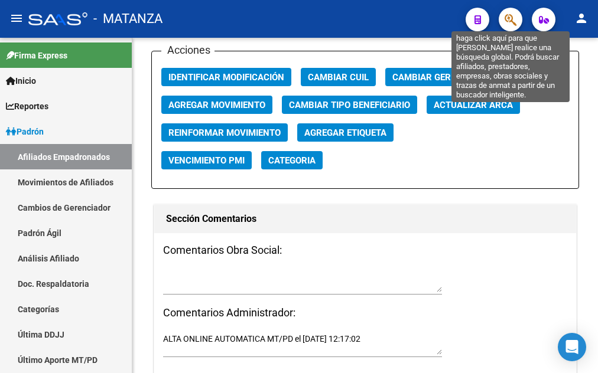
click at [513, 21] on icon "button" at bounding box center [511, 20] width 12 height 14
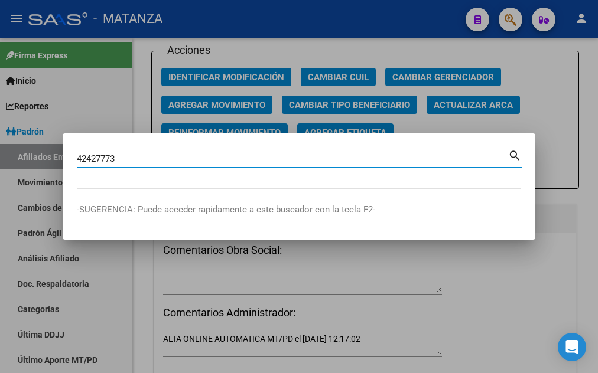
type input "42427773"
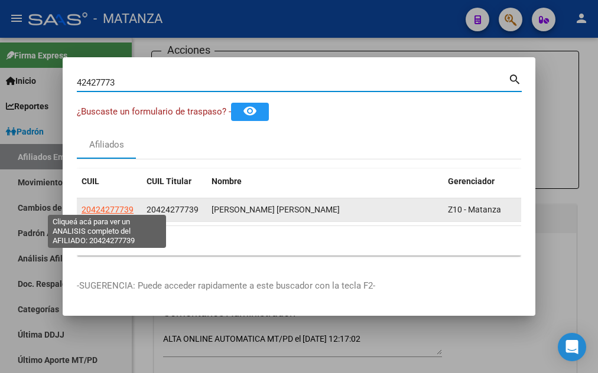
click at [103, 206] on span "20424277739" at bounding box center [108, 209] width 52 height 9
type textarea "20424277739"
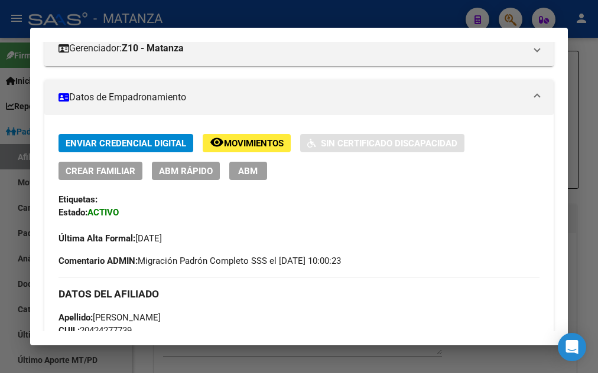
scroll to position [255, 0]
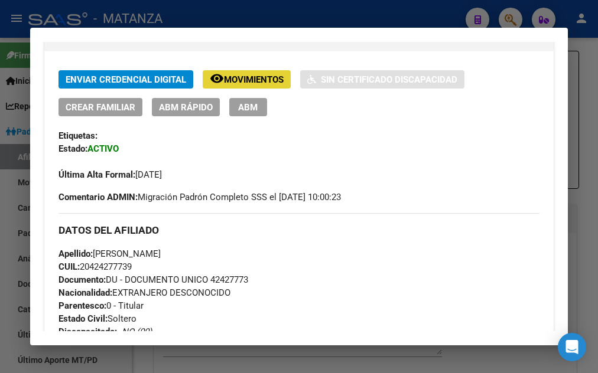
click at [245, 84] on span "Movimientos" at bounding box center [254, 79] width 60 height 11
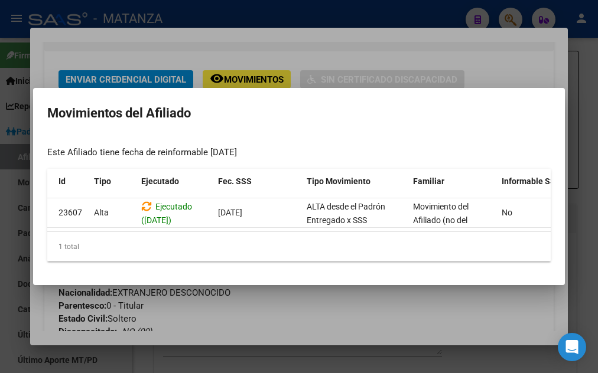
scroll to position [0, 0]
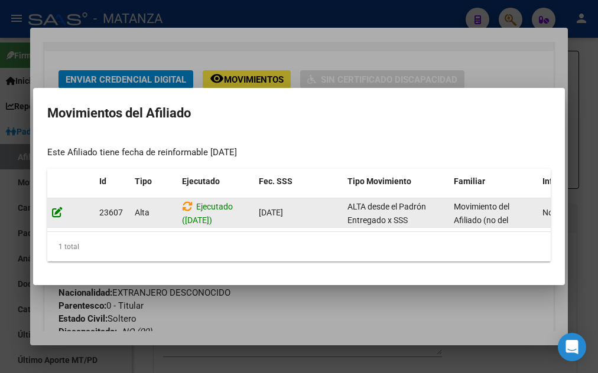
click at [57, 208] on icon at bounding box center [57, 212] width 11 height 11
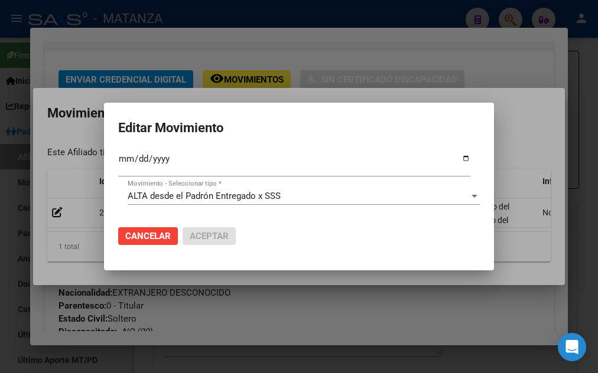
click at [306, 89] on div at bounding box center [299, 186] width 598 height 373
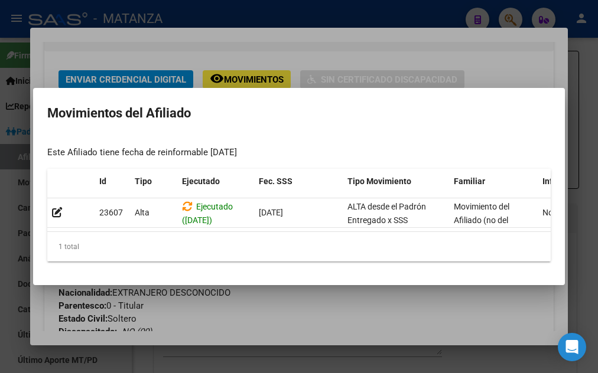
click at [235, 42] on div at bounding box center [299, 186] width 598 height 373
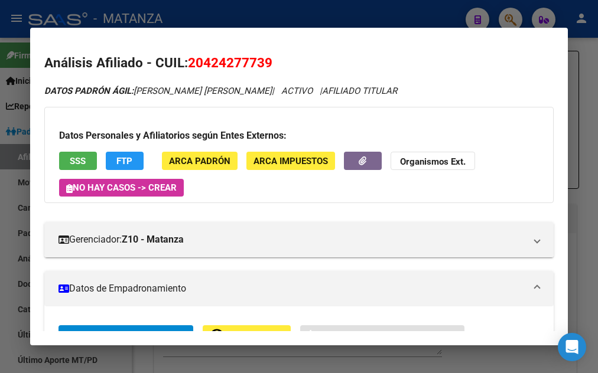
click at [322, 19] on div at bounding box center [299, 186] width 598 height 373
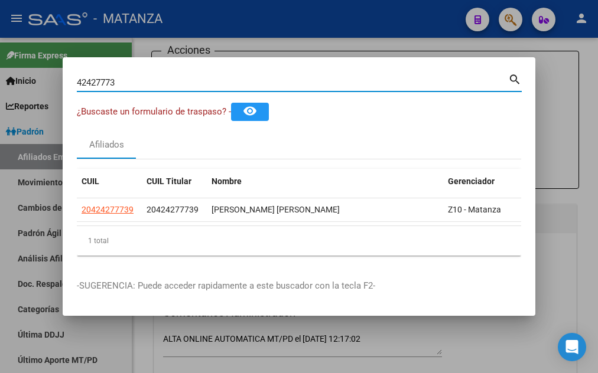
drag, startPoint x: 121, startPoint y: 78, endPoint x: 35, endPoint y: 80, distance: 86.3
click at [77, 80] on input "42427773" at bounding box center [292, 82] width 431 height 11
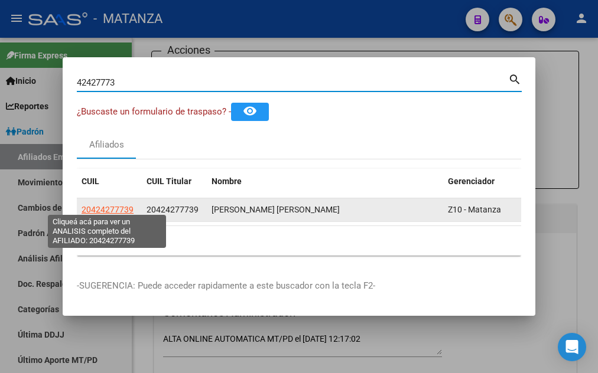
click at [92, 205] on span "20424277739" at bounding box center [108, 209] width 52 height 9
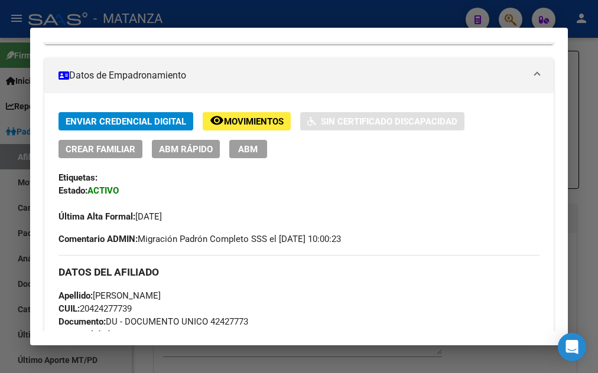
scroll to position [277, 0]
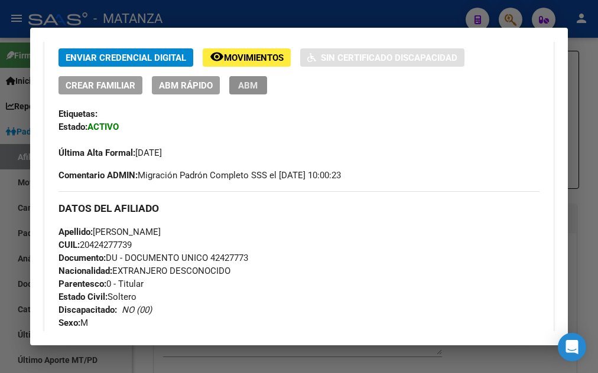
click at [243, 85] on span "ABM" at bounding box center [247, 85] width 19 height 11
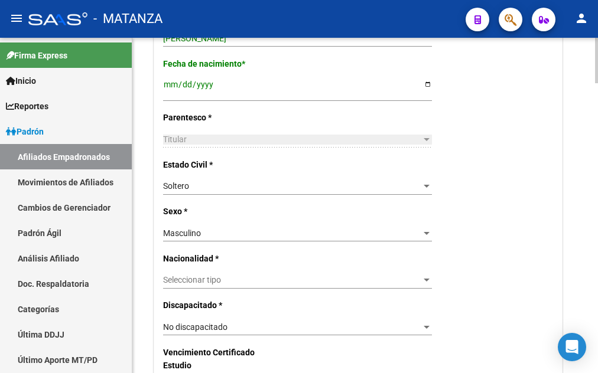
scroll to position [482, 0]
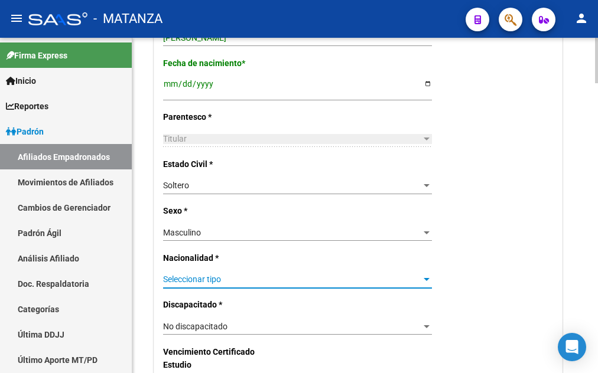
click at [197, 275] on span "Seleccionar tipo" at bounding box center [292, 280] width 258 height 10
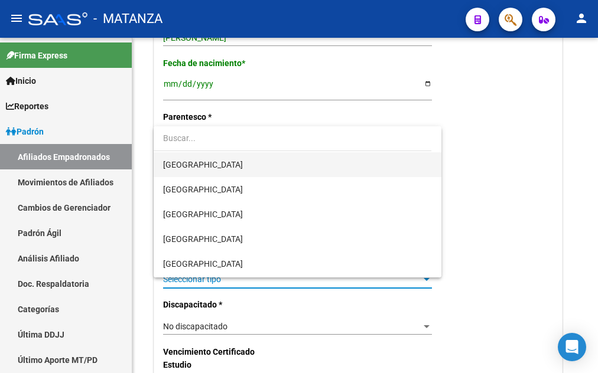
scroll to position [121, 0]
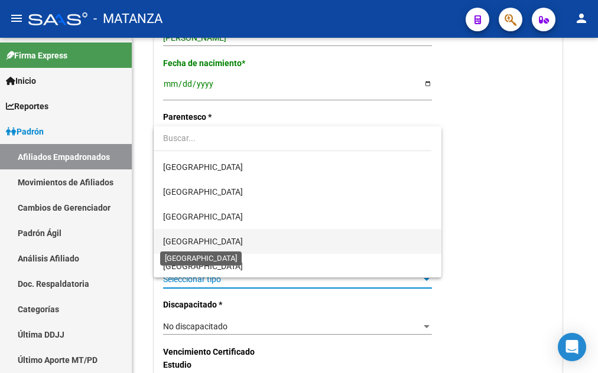
click at [193, 240] on span "[GEOGRAPHIC_DATA]" at bounding box center [203, 241] width 80 height 9
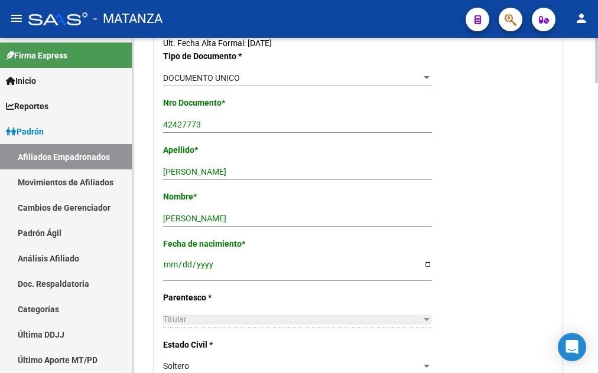
scroll to position [0, 0]
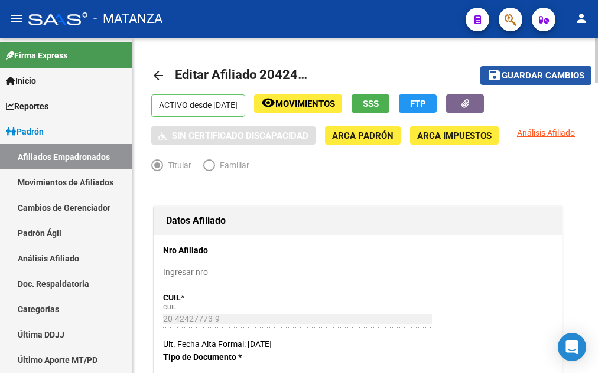
click at [545, 74] on span "Guardar cambios" at bounding box center [543, 76] width 83 height 11
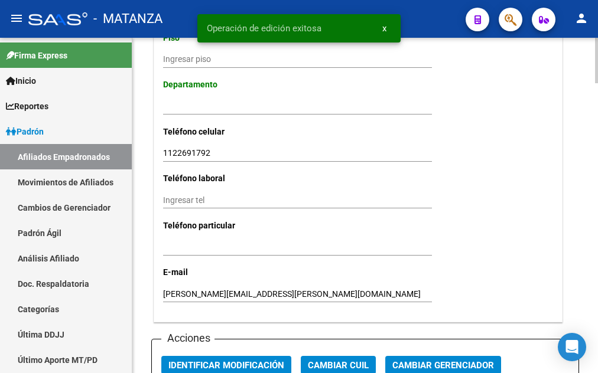
scroll to position [1326, 0]
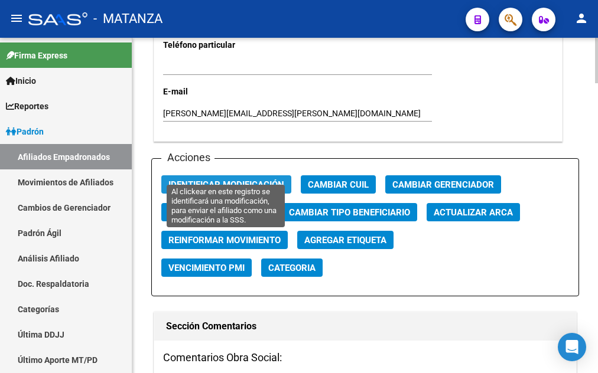
click at [230, 180] on span "Identificar Modificación" at bounding box center [226, 185] width 116 height 11
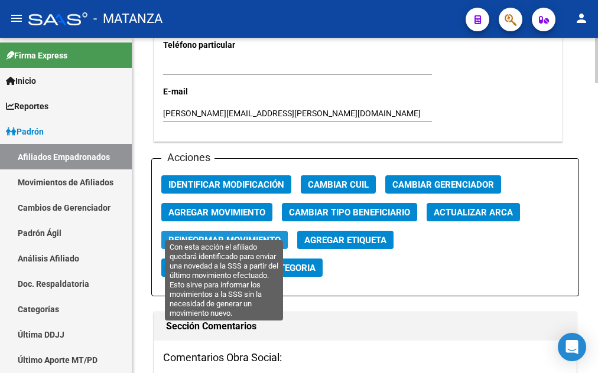
click at [216, 235] on span "Reinformar Movimiento" at bounding box center [224, 240] width 112 height 11
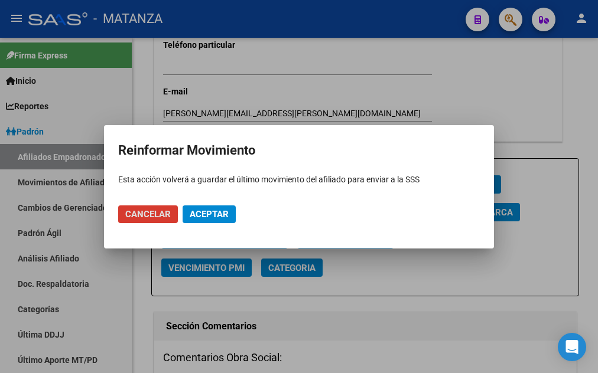
click at [224, 216] on span "Aceptar" at bounding box center [209, 214] width 39 height 11
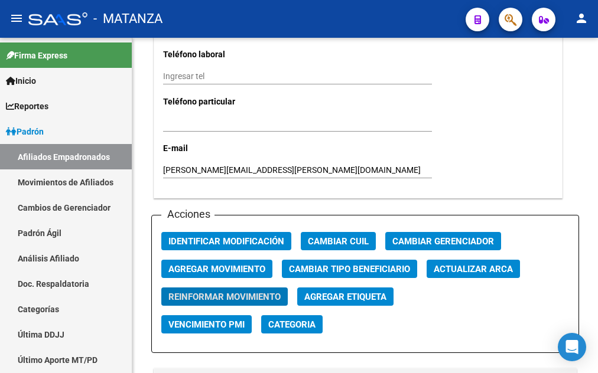
scroll to position [1205, 0]
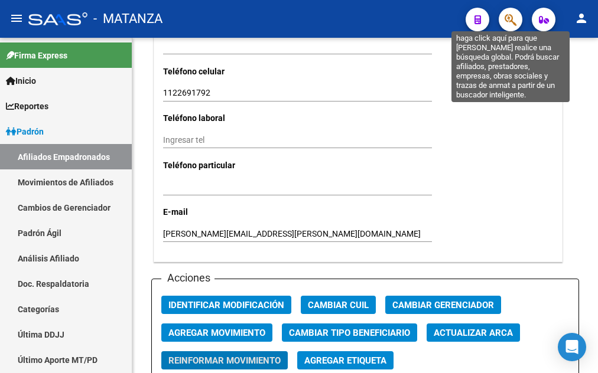
click at [511, 24] on icon "button" at bounding box center [511, 20] width 12 height 14
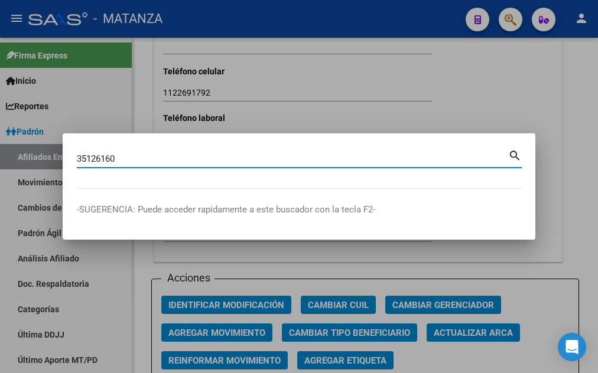
type input "35126160"
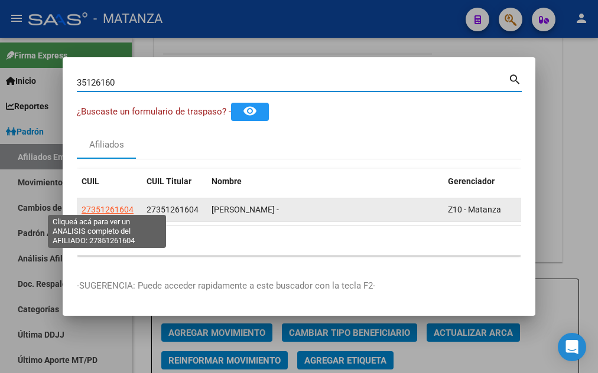
click at [94, 206] on span "27351261604" at bounding box center [108, 209] width 52 height 9
type textarea "27351261604"
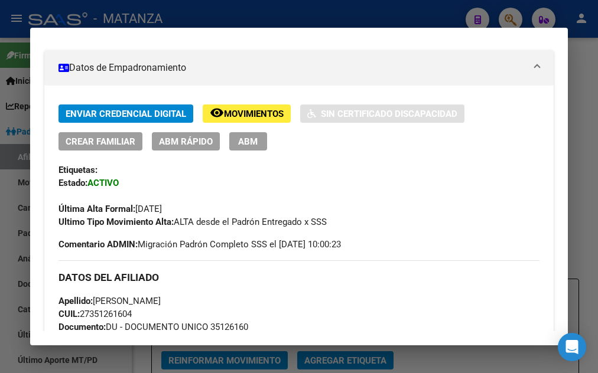
scroll to position [255, 0]
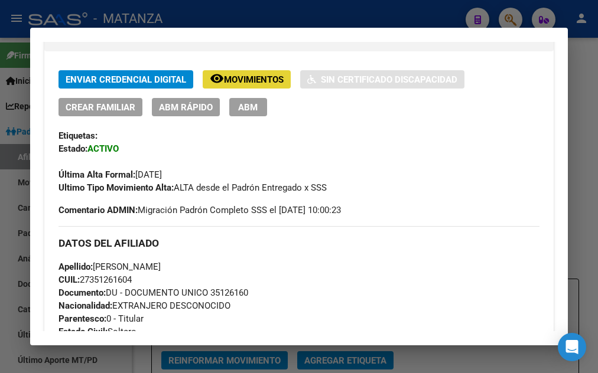
click at [252, 83] on span "Movimientos" at bounding box center [254, 79] width 60 height 11
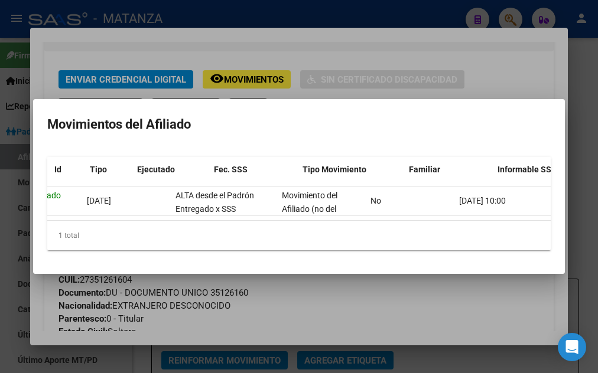
scroll to position [0, 0]
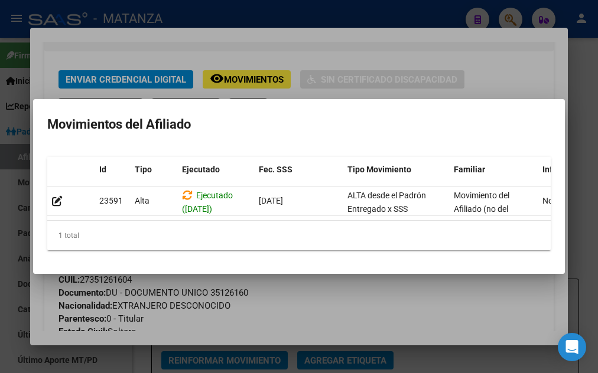
click at [233, 13] on div at bounding box center [299, 186] width 598 height 373
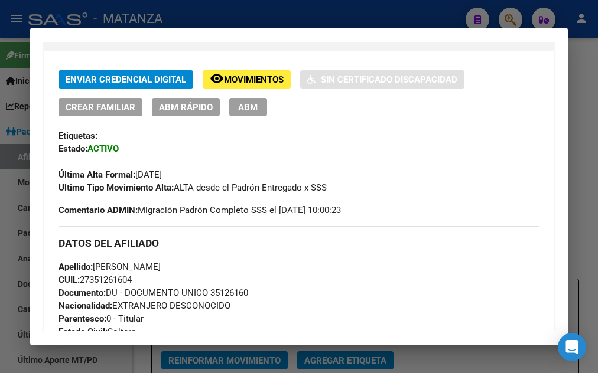
click at [248, 110] on span "ABM" at bounding box center [247, 107] width 19 height 11
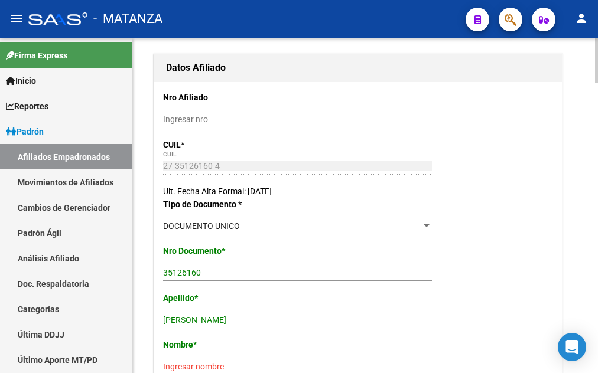
scroll to position [213, 0]
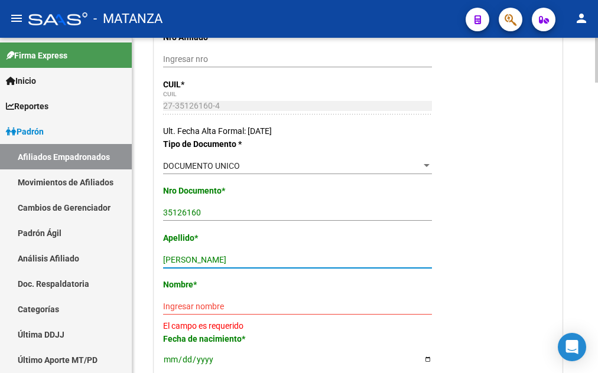
drag, startPoint x: 187, startPoint y: 259, endPoint x: 252, endPoint y: 260, distance: 65.0
click at [252, 260] on input "[PERSON_NAME]" at bounding box center [297, 260] width 269 height 10
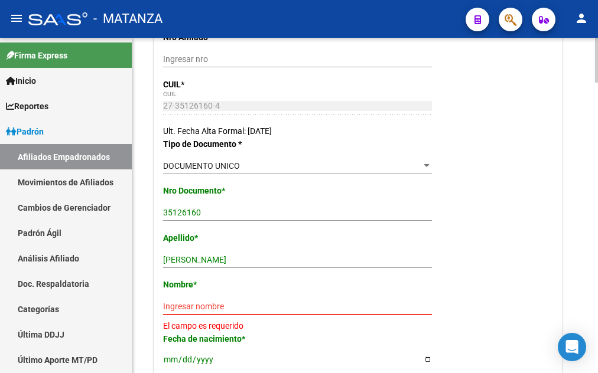
click at [175, 307] on input "Ingresar nombre" at bounding box center [297, 307] width 269 height 10
paste input "[PERSON_NAME]"
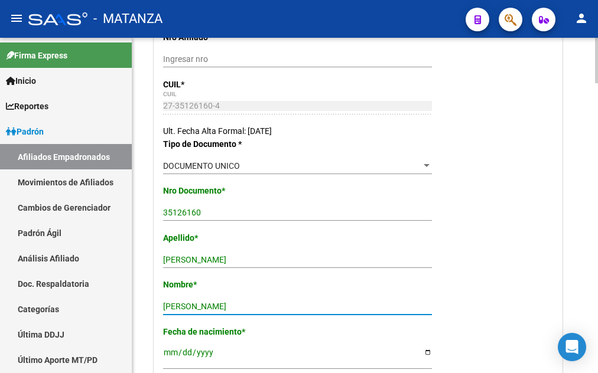
type input "[PERSON_NAME]"
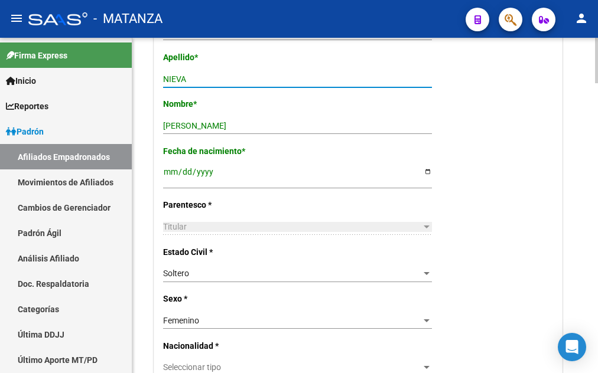
scroll to position [454, 0]
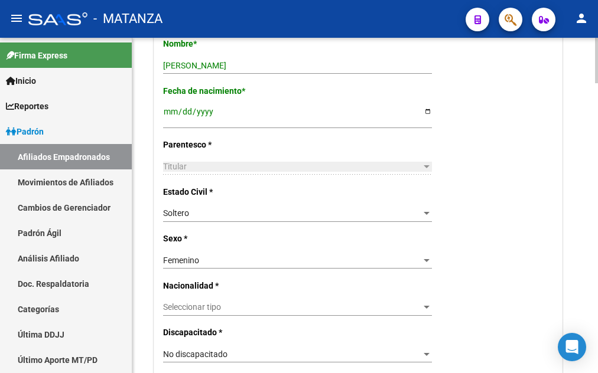
type input "NIEVA"
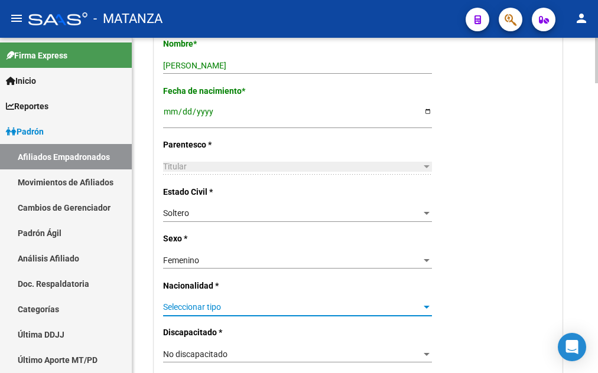
click at [227, 304] on span "Seleccionar tipo" at bounding box center [292, 307] width 258 height 10
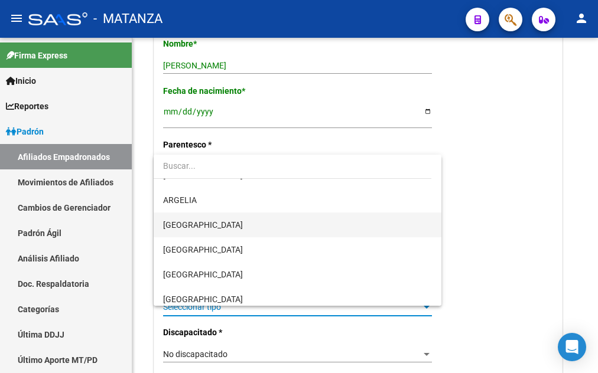
scroll to position [121, 0]
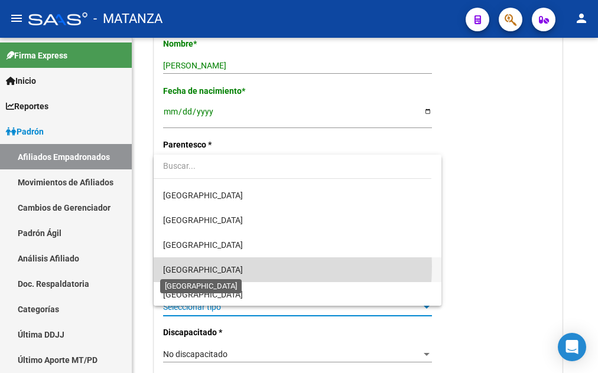
click at [207, 266] on span "[GEOGRAPHIC_DATA]" at bounding box center [203, 269] width 80 height 9
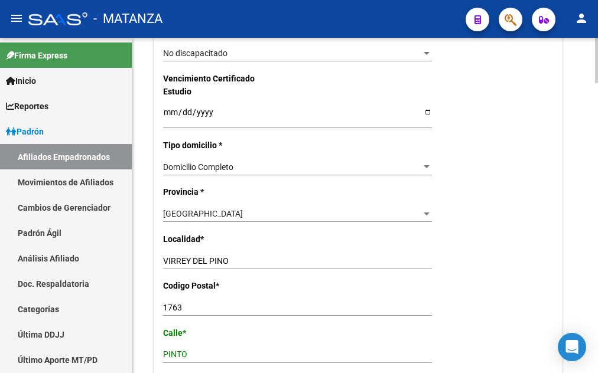
scroll to position [816, 0]
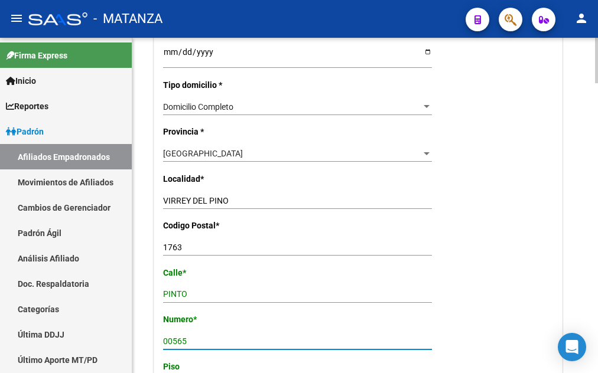
drag, startPoint x: 188, startPoint y: 328, endPoint x: 124, endPoint y: 330, distance: 64.4
click at [163, 337] on input "00565" at bounding box center [297, 342] width 269 height 10
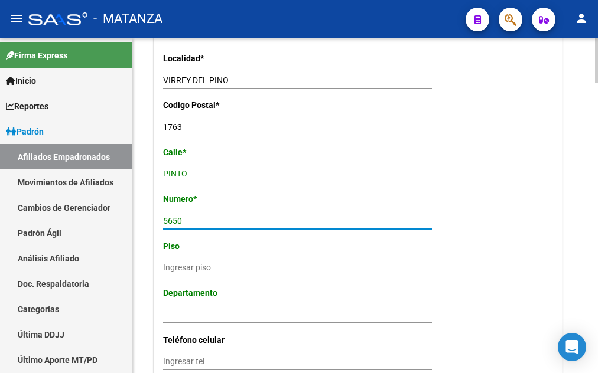
scroll to position [997, 0]
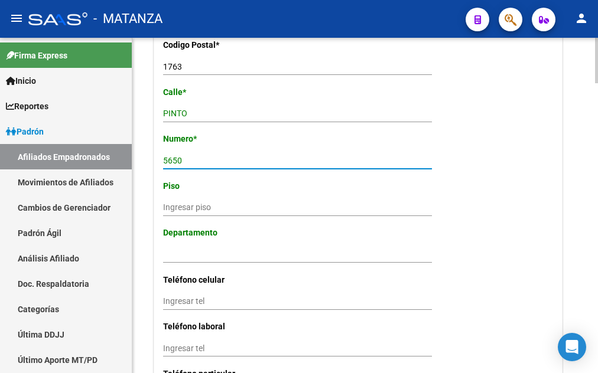
type input "5650"
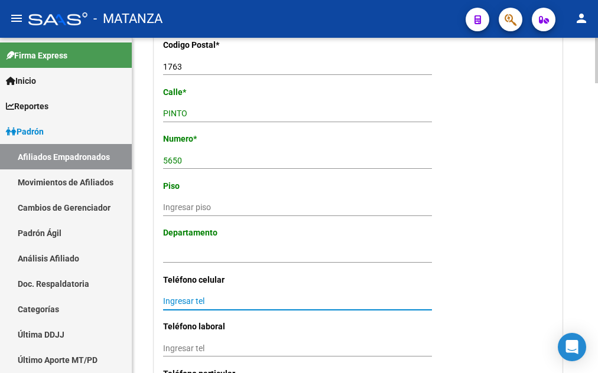
click at [171, 297] on input "Ingresar tel" at bounding box center [297, 302] width 269 height 10
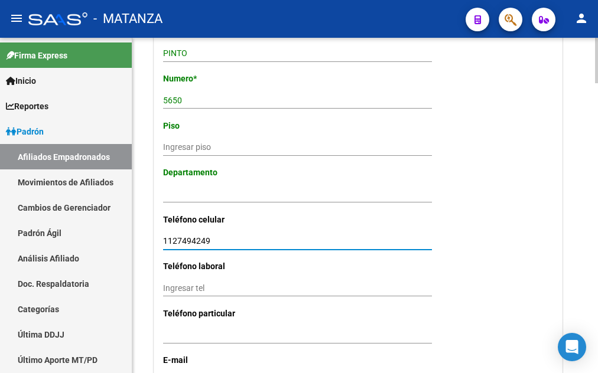
scroll to position [1117, 0]
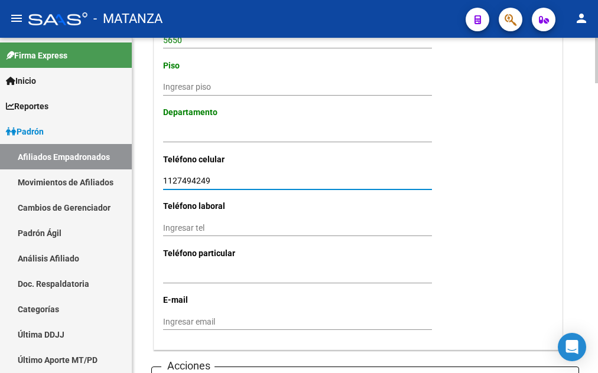
type input "1127494249"
click at [167, 317] on input "Ingresar email" at bounding box center [297, 322] width 269 height 10
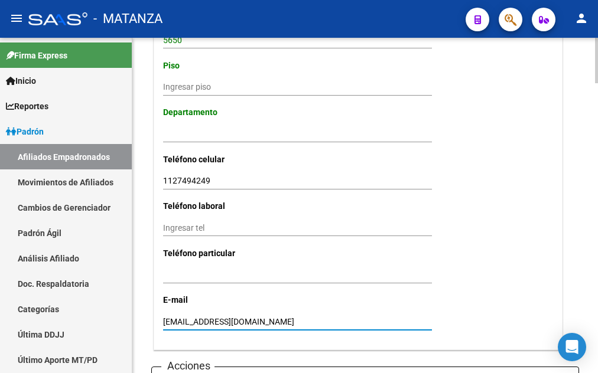
type input "[EMAIL_ADDRESS][DOMAIN_NAME]"
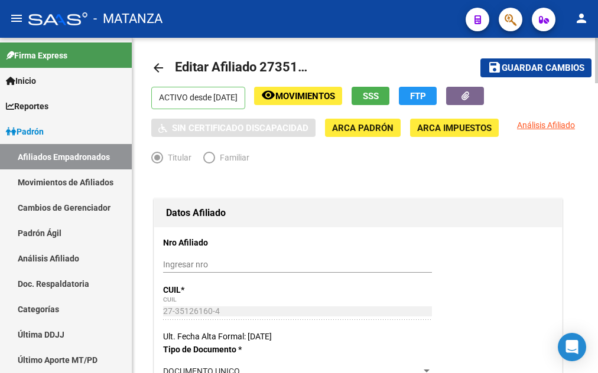
scroll to position [0, 0]
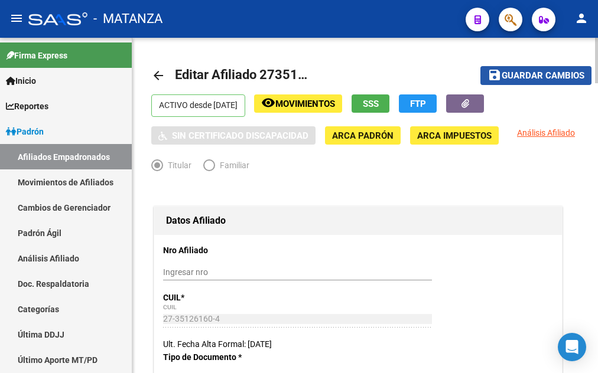
click at [542, 74] on span "Guardar cambios" at bounding box center [543, 76] width 83 height 11
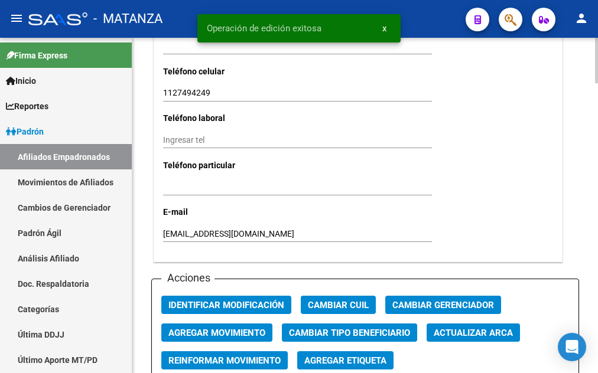
scroll to position [1326, 0]
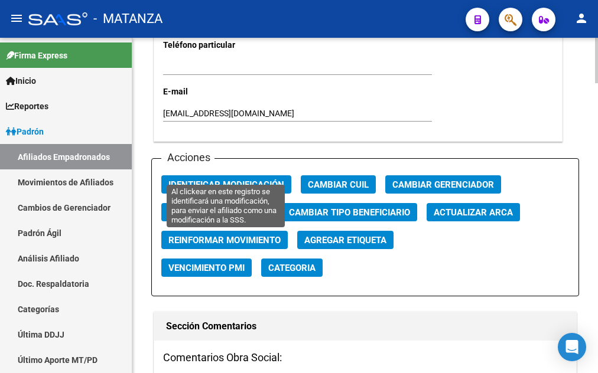
click at [220, 180] on span "Identificar Modificación" at bounding box center [226, 185] width 116 height 11
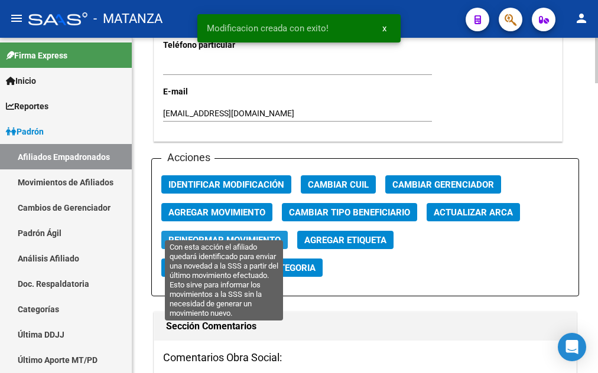
click at [234, 235] on span "Reinformar Movimiento" at bounding box center [224, 240] width 112 height 11
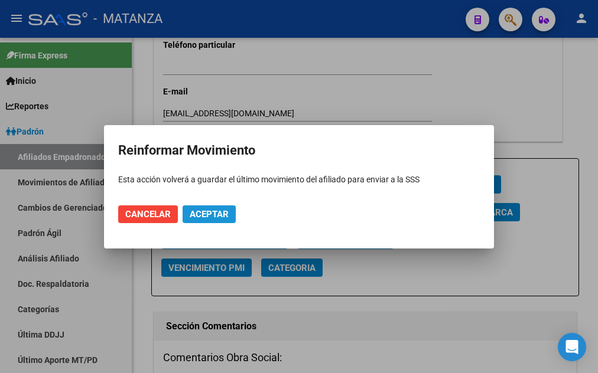
click at [217, 213] on span "Aceptar" at bounding box center [209, 214] width 39 height 11
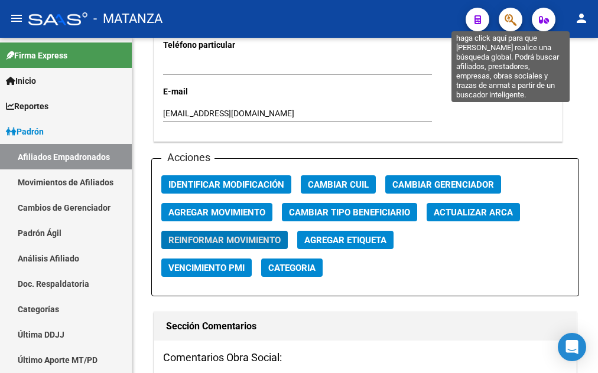
click at [508, 18] on icon "button" at bounding box center [511, 20] width 12 height 14
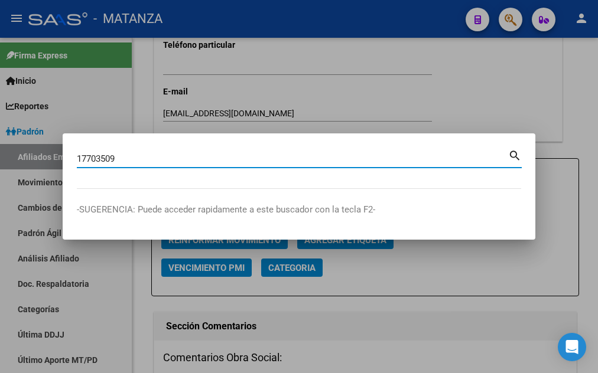
type input "17703509"
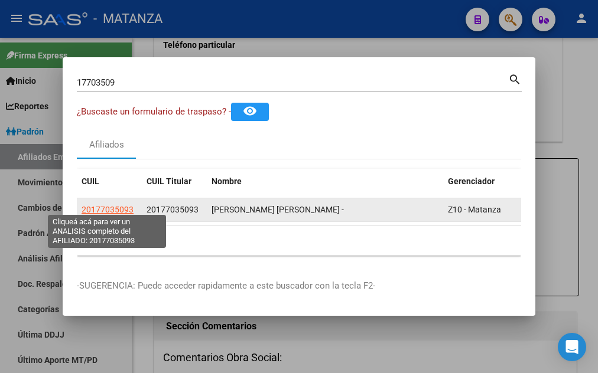
click at [102, 206] on span "20177035093" at bounding box center [108, 209] width 52 height 9
type textarea "20177035093"
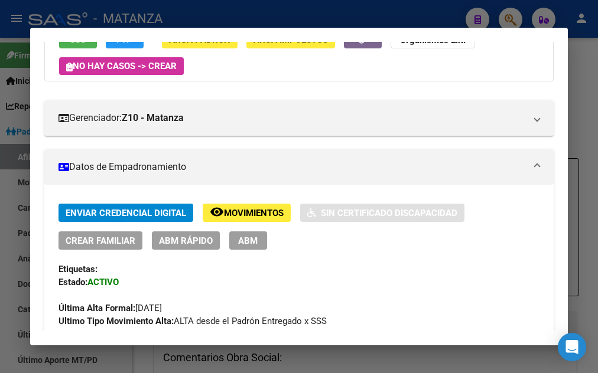
scroll to position [128, 0]
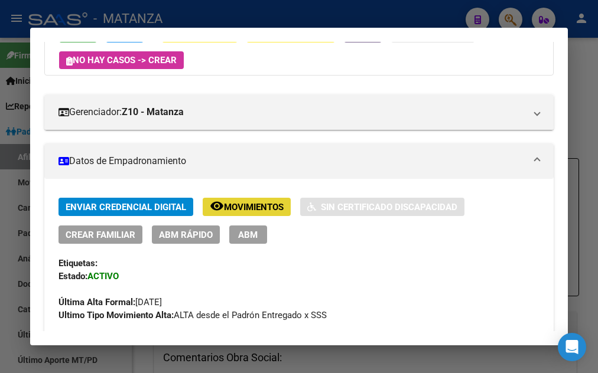
click at [241, 209] on span "Movimientos" at bounding box center [254, 207] width 60 height 11
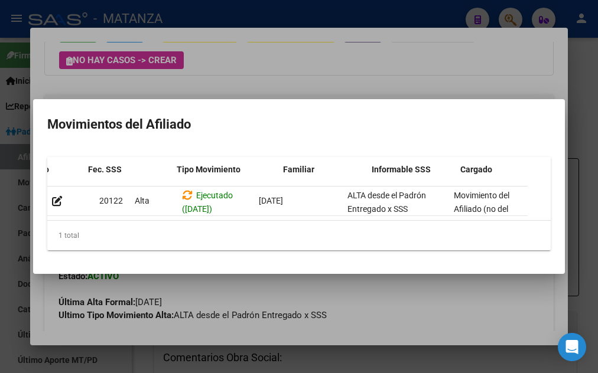
scroll to position [0, 215]
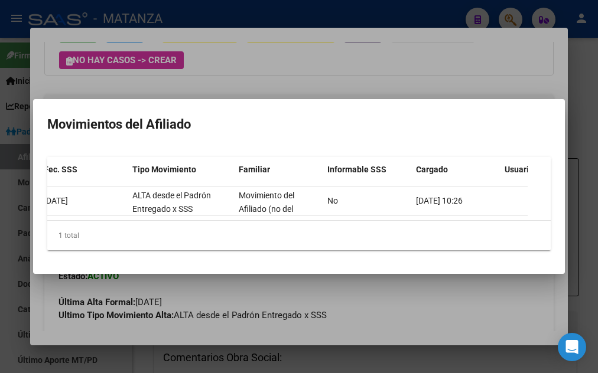
click at [373, 71] on div at bounding box center [299, 186] width 598 height 373
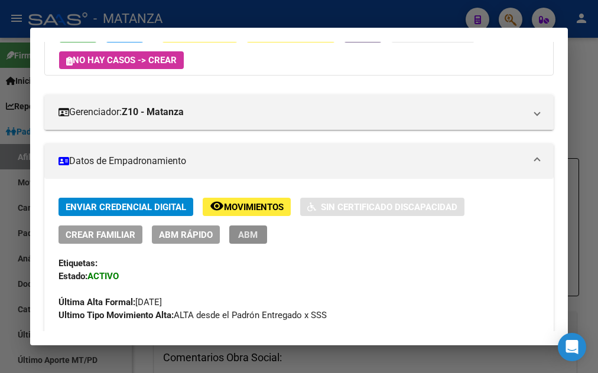
click at [251, 235] on span "ABM" at bounding box center [247, 235] width 19 height 11
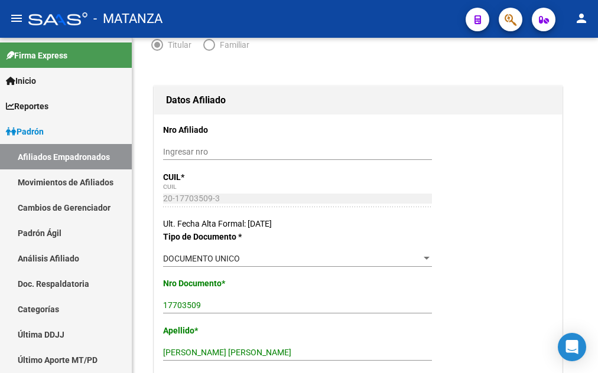
scroll to position [241, 0]
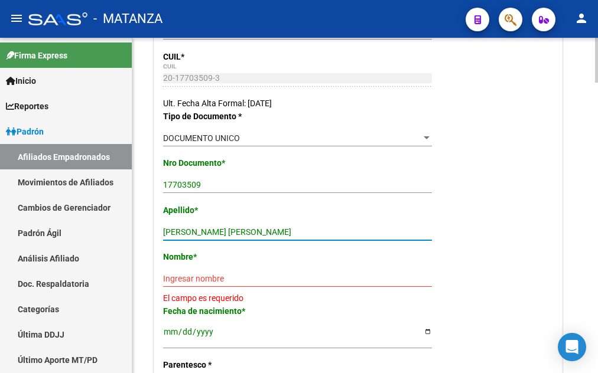
drag, startPoint x: 207, startPoint y: 230, endPoint x: 270, endPoint y: 231, distance: 62.6
click at [270, 231] on input "[PERSON_NAME] [PERSON_NAME]" at bounding box center [297, 232] width 269 height 10
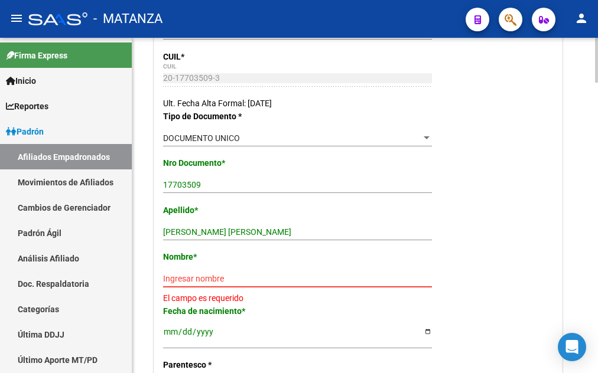
drag, startPoint x: 168, startPoint y: 281, endPoint x: 176, endPoint y: 279, distance: 7.9
paste input "[PERSON_NAME]"
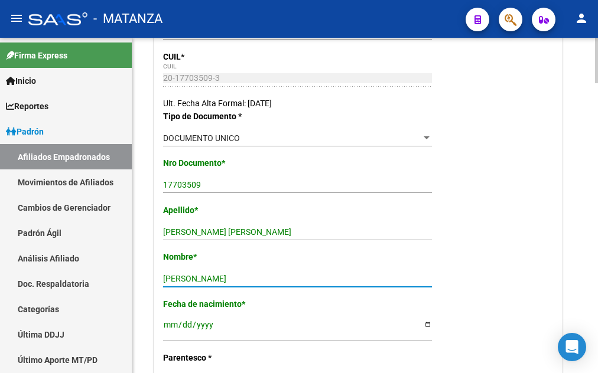
type input "[PERSON_NAME]"
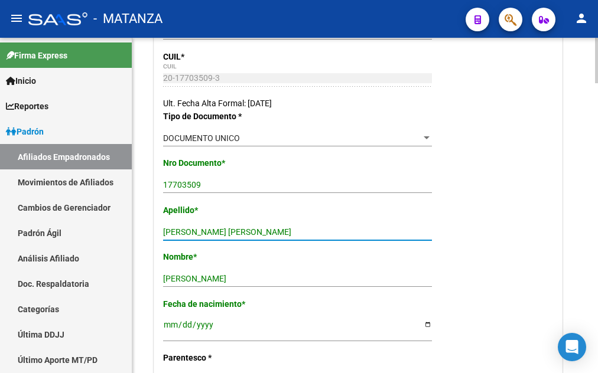
drag, startPoint x: 204, startPoint y: 230, endPoint x: 272, endPoint y: 230, distance: 67.9
click at [272, 230] on input "[PERSON_NAME] [PERSON_NAME]" at bounding box center [297, 232] width 269 height 10
type input "[PERSON_NAME]"
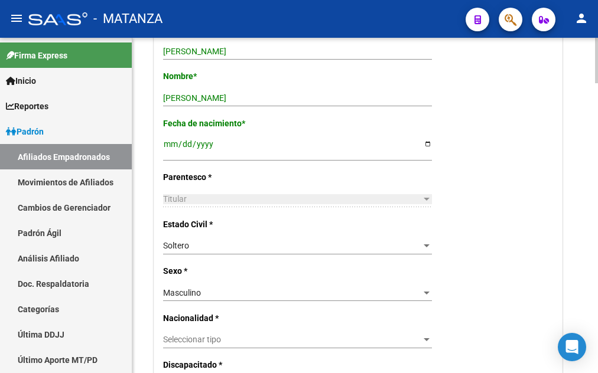
scroll to position [482, 0]
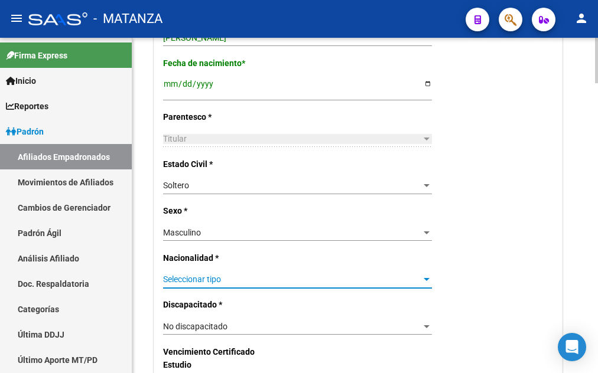
click at [249, 275] on span "Seleccionar tipo" at bounding box center [292, 280] width 258 height 10
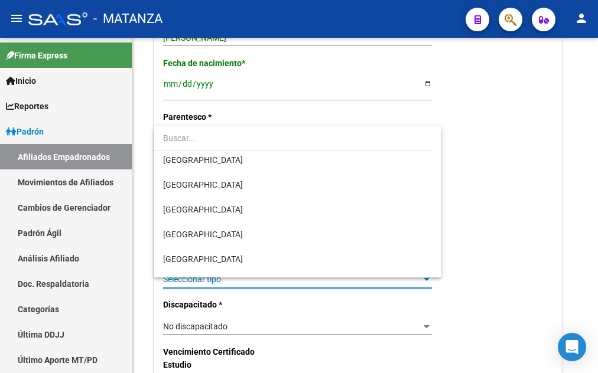
scroll to position [181, 0]
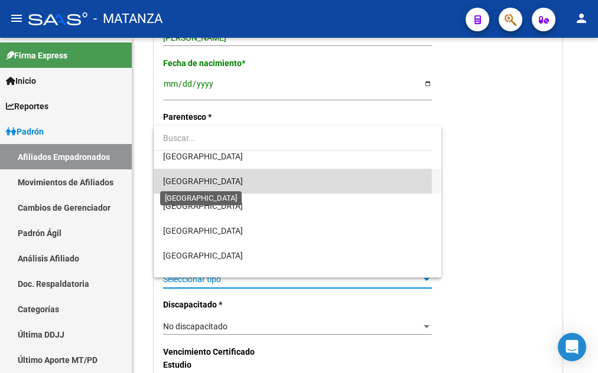
click at [201, 183] on span "[GEOGRAPHIC_DATA]" at bounding box center [203, 181] width 80 height 9
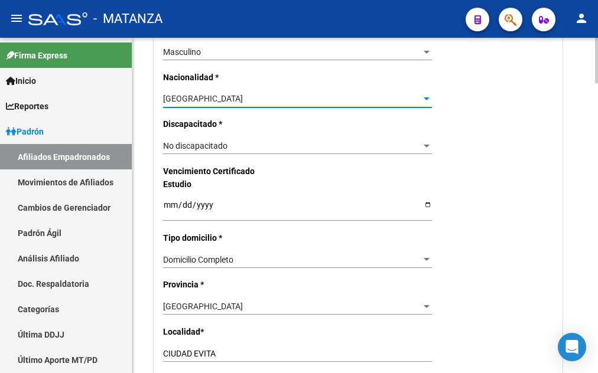
scroll to position [783, 0]
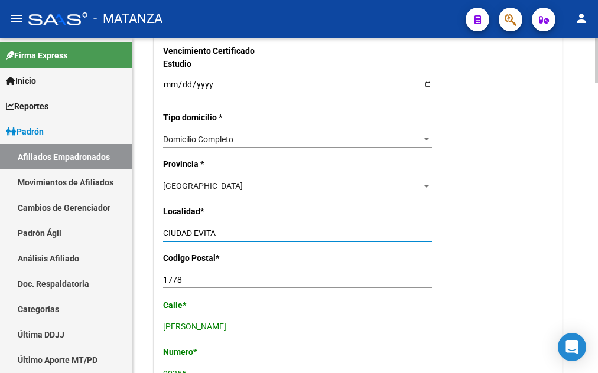
drag, startPoint x: 225, startPoint y: 220, endPoint x: 147, endPoint y: 223, distance: 78.7
click at [163, 229] on input "CIUDAD EVITA" at bounding box center [297, 234] width 269 height 10
type input "[PERSON_NAME]"
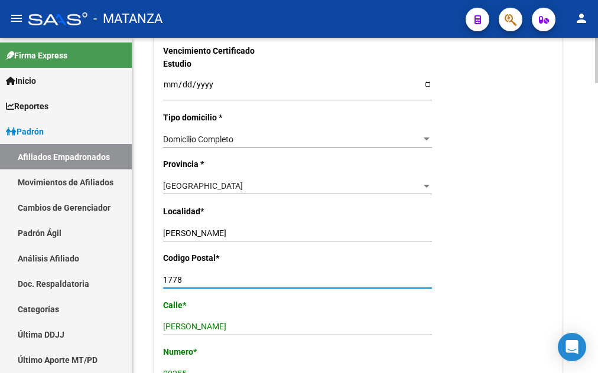
drag, startPoint x: 186, startPoint y: 268, endPoint x: 153, endPoint y: 274, distance: 33.0
click at [163, 275] on input "1778" at bounding box center [297, 280] width 269 height 10
type input "1755"
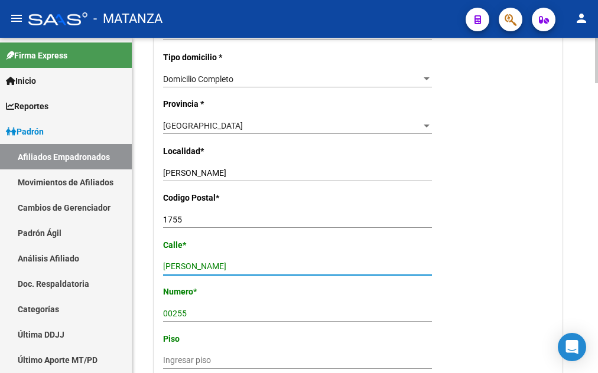
drag, startPoint x: 217, startPoint y: 250, endPoint x: 155, endPoint y: 253, distance: 62.1
click at [163, 262] on input "[PERSON_NAME]" at bounding box center [297, 267] width 269 height 10
type input "[PERSON_NAME]"
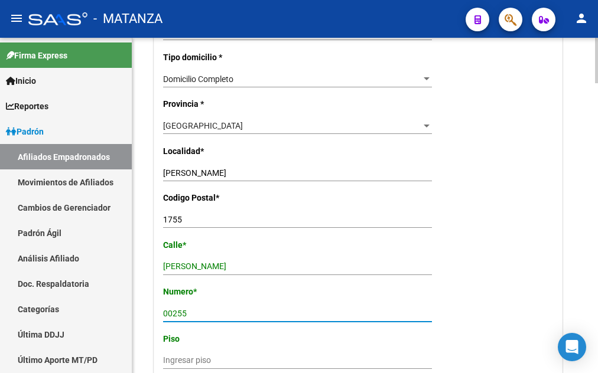
drag, startPoint x: 193, startPoint y: 298, endPoint x: 134, endPoint y: 305, distance: 59.6
click at [163, 309] on input "00255" at bounding box center [297, 314] width 269 height 10
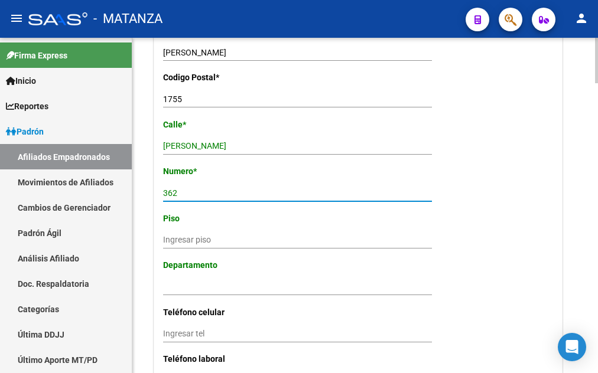
scroll to position [1024, 0]
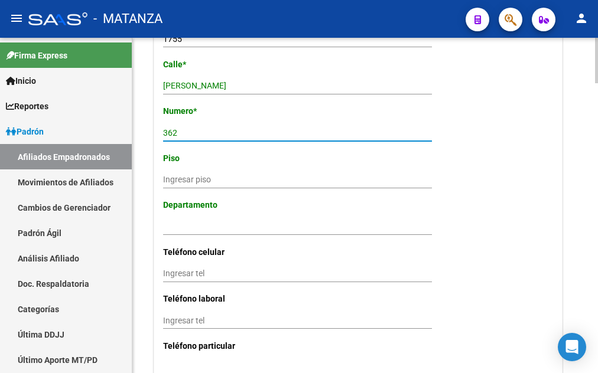
type input "362"
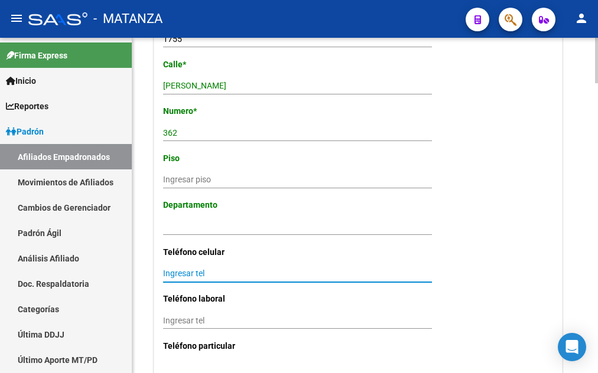
click at [165, 269] on input "Ingresar tel" at bounding box center [297, 274] width 269 height 10
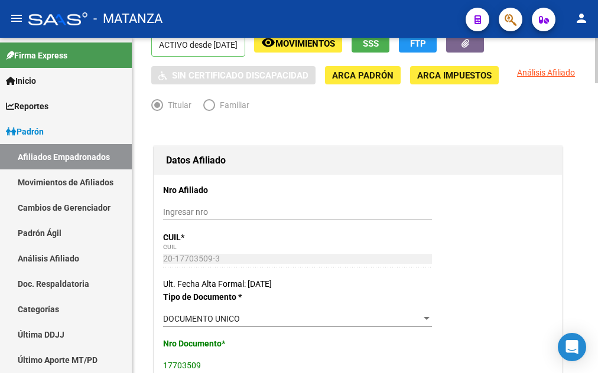
scroll to position [0, 0]
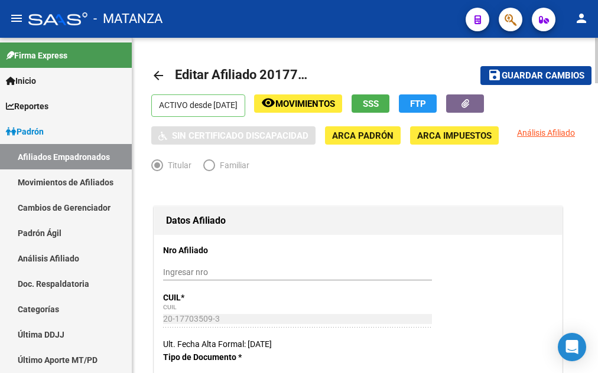
type input "1135683792"
click at [528, 71] on span "Guardar cambios" at bounding box center [543, 76] width 83 height 11
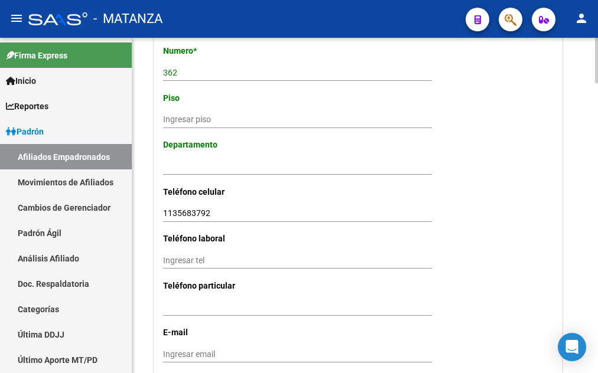
scroll to position [1326, 0]
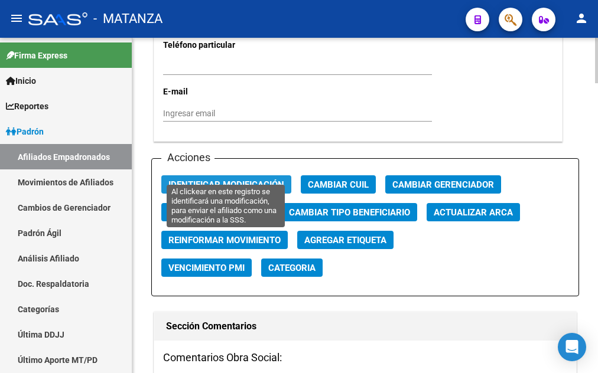
click at [255, 180] on span "Identificar Modificación" at bounding box center [226, 185] width 116 height 11
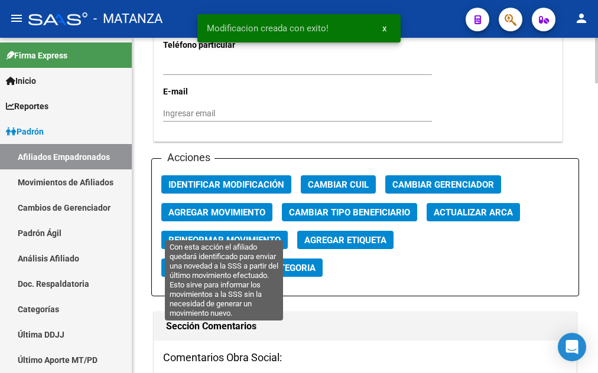
click at [242, 235] on span "Reinformar Movimiento" at bounding box center [224, 240] width 112 height 11
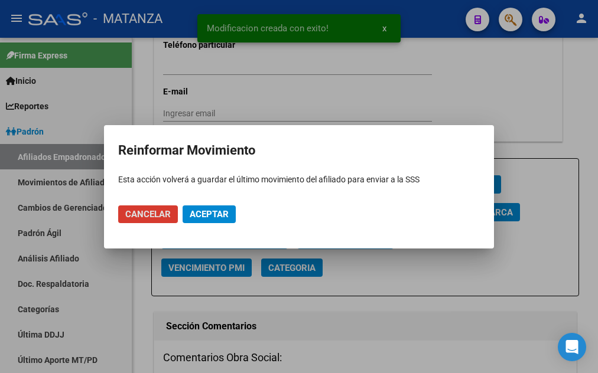
click at [218, 217] on span "Aceptar" at bounding box center [209, 214] width 39 height 11
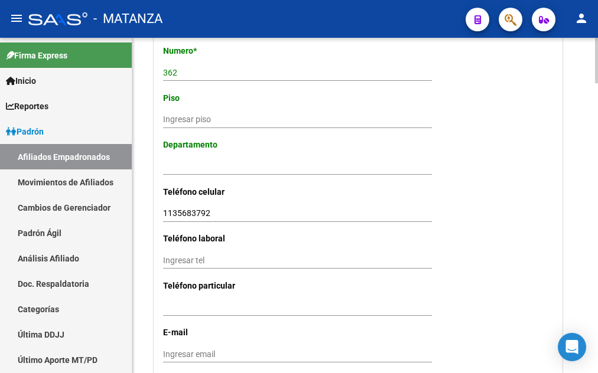
scroll to position [844, 0]
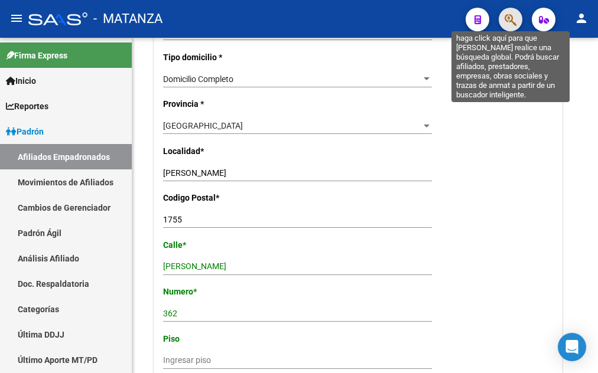
click at [507, 22] on icon "button" at bounding box center [511, 20] width 12 height 14
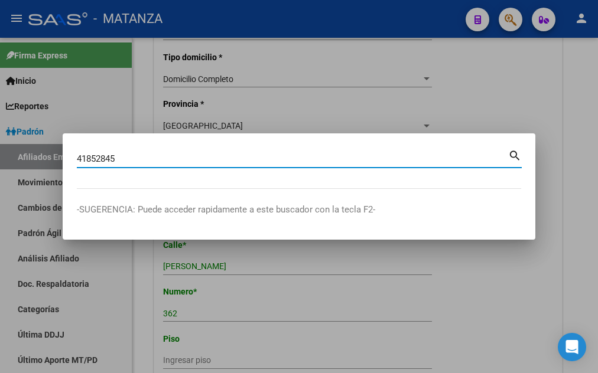
type input "41852845"
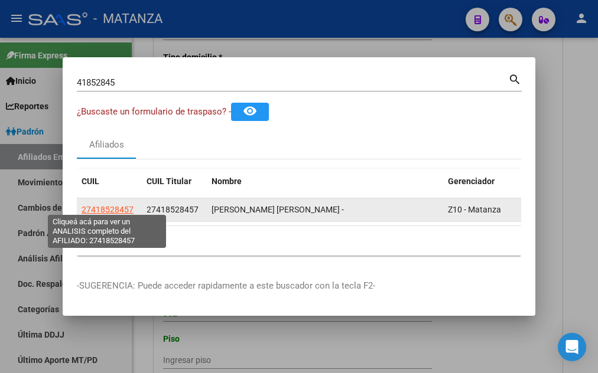
click at [103, 205] on span "27418528457" at bounding box center [108, 209] width 52 height 9
type textarea "27418528457"
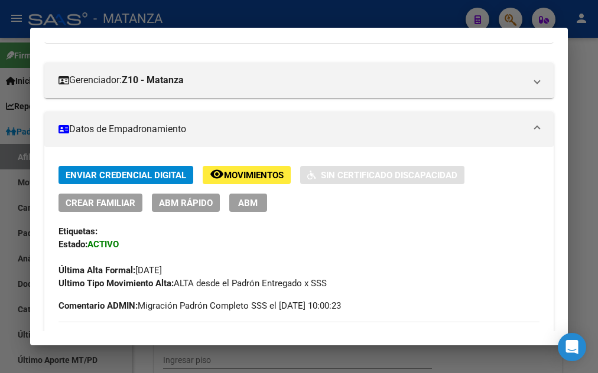
scroll to position [191, 0]
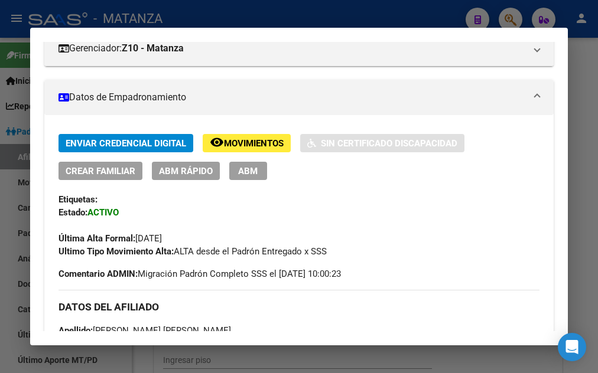
click at [241, 171] on span "ABM" at bounding box center [247, 171] width 19 height 11
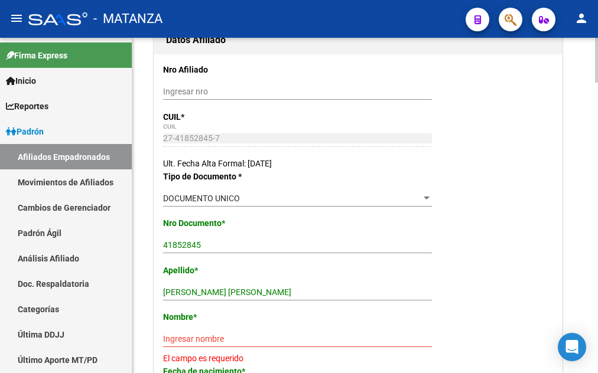
scroll to position [301, 0]
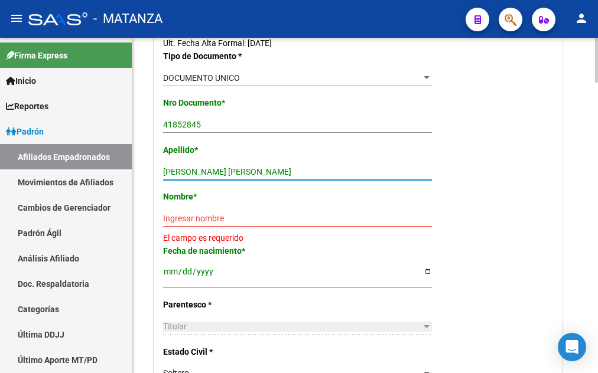
drag, startPoint x: 201, startPoint y: 170, endPoint x: 266, endPoint y: 170, distance: 65.0
click at [265, 172] on input "[PERSON_NAME] [PERSON_NAME]" at bounding box center [297, 172] width 269 height 10
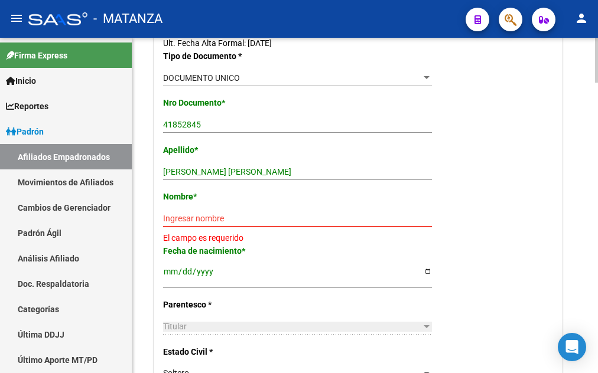
paste input "[PERSON_NAME]"
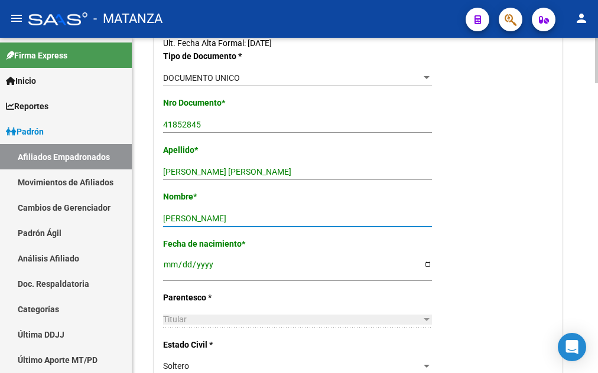
type input "[PERSON_NAME]"
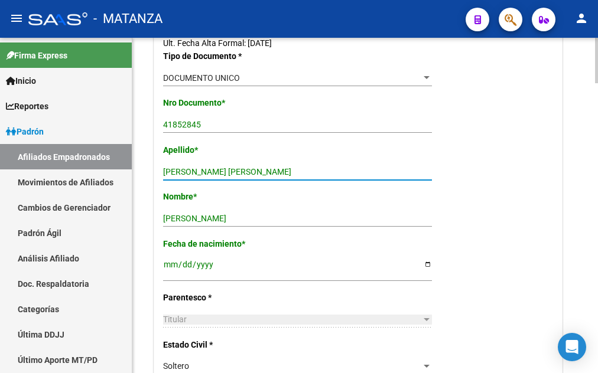
drag, startPoint x: 201, startPoint y: 170, endPoint x: 266, endPoint y: 174, distance: 64.5
click at [267, 173] on input "[PERSON_NAME] [PERSON_NAME]" at bounding box center [297, 172] width 269 height 10
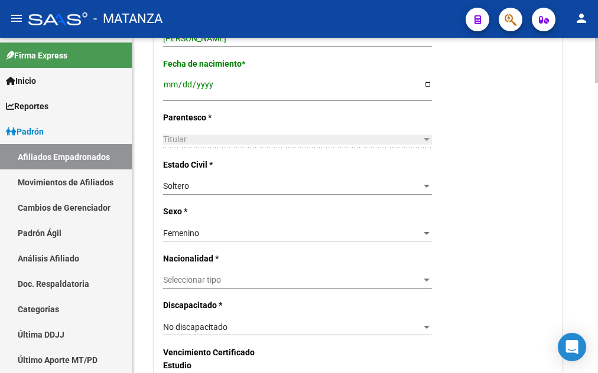
scroll to position [482, 0]
type input "[PERSON_NAME]"
click at [233, 278] on span "Seleccionar tipo" at bounding box center [292, 280] width 258 height 10
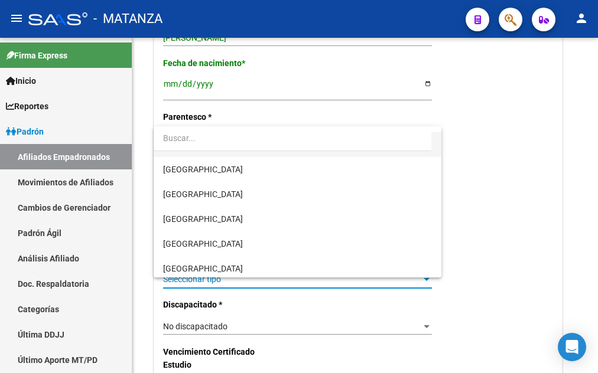
scroll to position [121, 0]
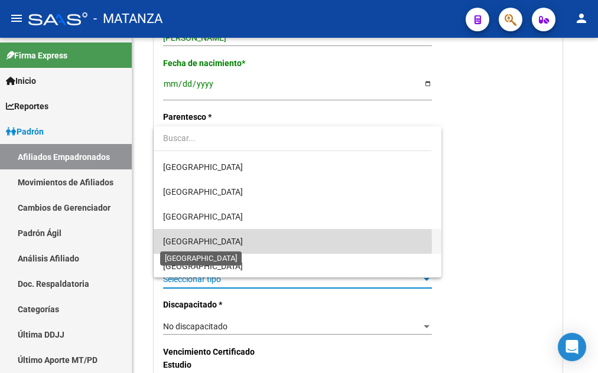
click at [208, 243] on span "[GEOGRAPHIC_DATA]" at bounding box center [203, 241] width 80 height 9
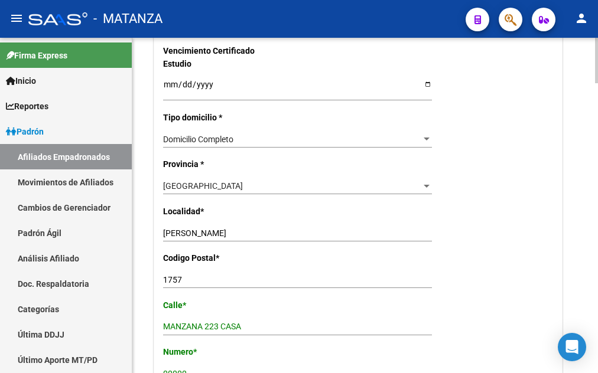
scroll to position [844, 0]
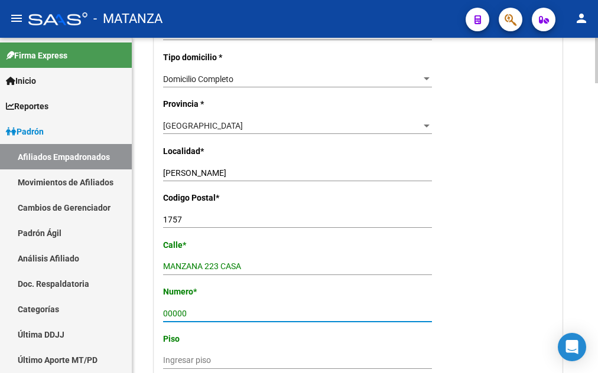
drag, startPoint x: 188, startPoint y: 300, endPoint x: 145, endPoint y: 300, distance: 43.1
click at [163, 309] on input "00000" at bounding box center [297, 314] width 269 height 10
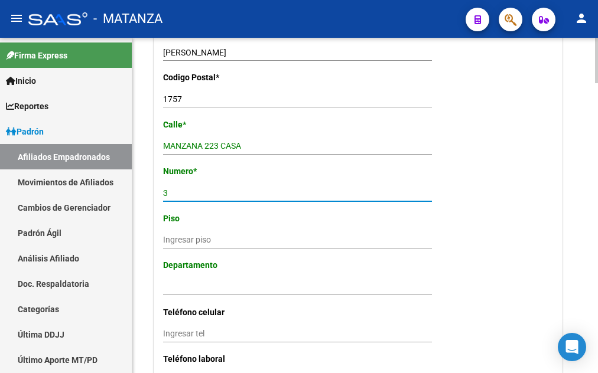
type input "3"
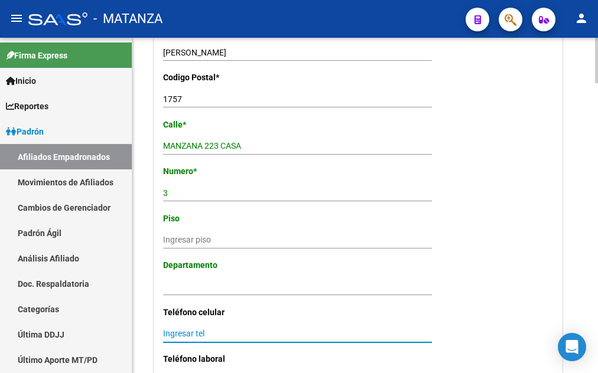
click at [165, 329] on input "Ingresar tel" at bounding box center [297, 334] width 269 height 10
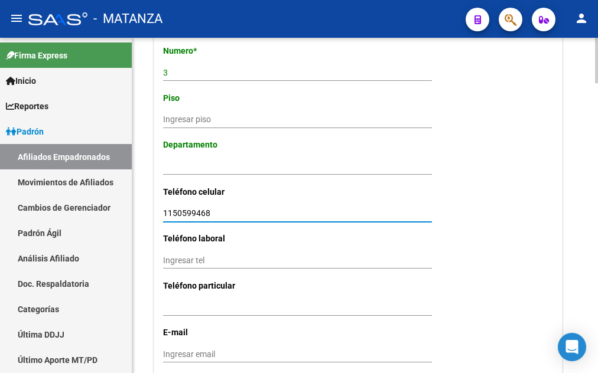
scroll to position [1145, 0]
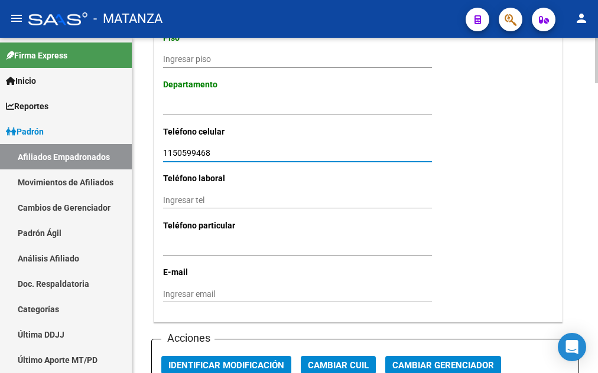
type input "1150599468"
click at [169, 286] on div "Ingresar email" at bounding box center [297, 294] width 269 height 17
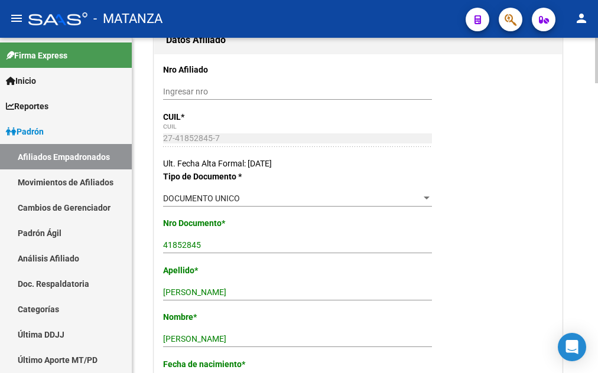
scroll to position [0, 0]
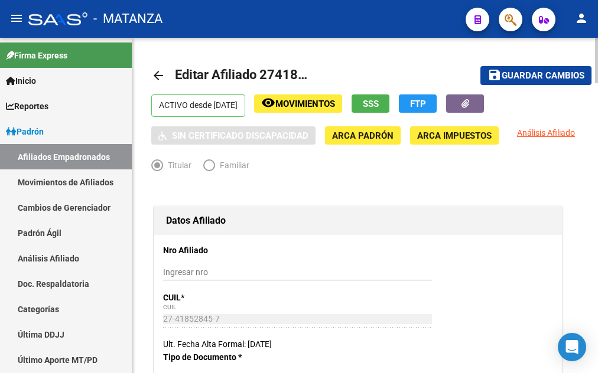
type input "[EMAIL_ADDRESS][DOMAIN_NAME]"
click at [545, 75] on span "Guardar cambios" at bounding box center [543, 76] width 83 height 11
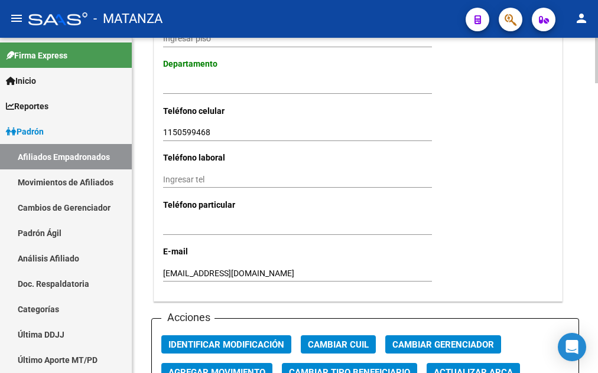
scroll to position [1265, 0]
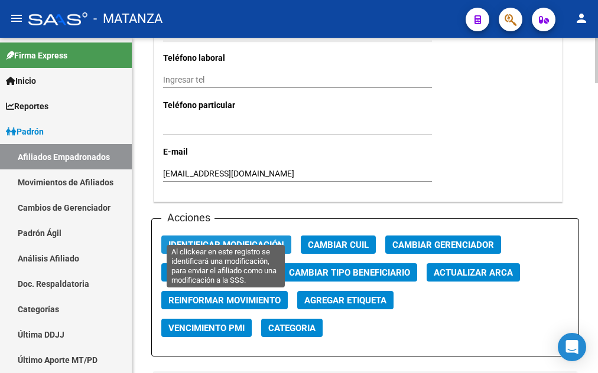
click at [223, 240] on span "Identificar Modificación" at bounding box center [226, 245] width 116 height 11
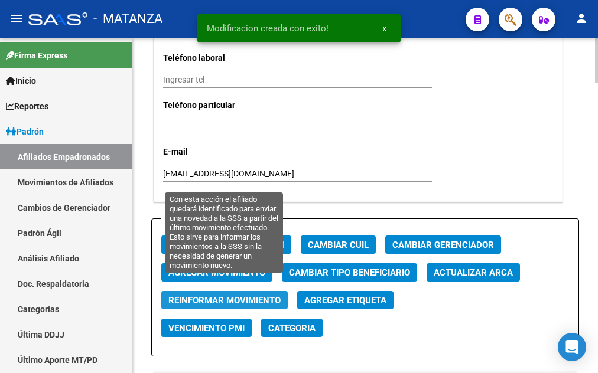
click at [230, 295] on span "Reinformar Movimiento" at bounding box center [224, 300] width 112 height 11
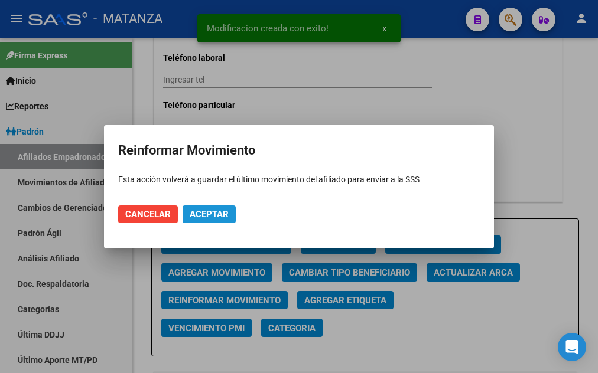
click at [215, 216] on span "Aceptar" at bounding box center [209, 214] width 39 height 11
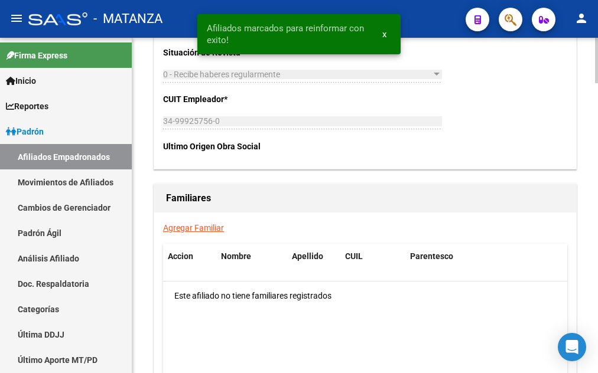
scroll to position [1989, 0]
